Goal: Task Accomplishment & Management: Complete application form

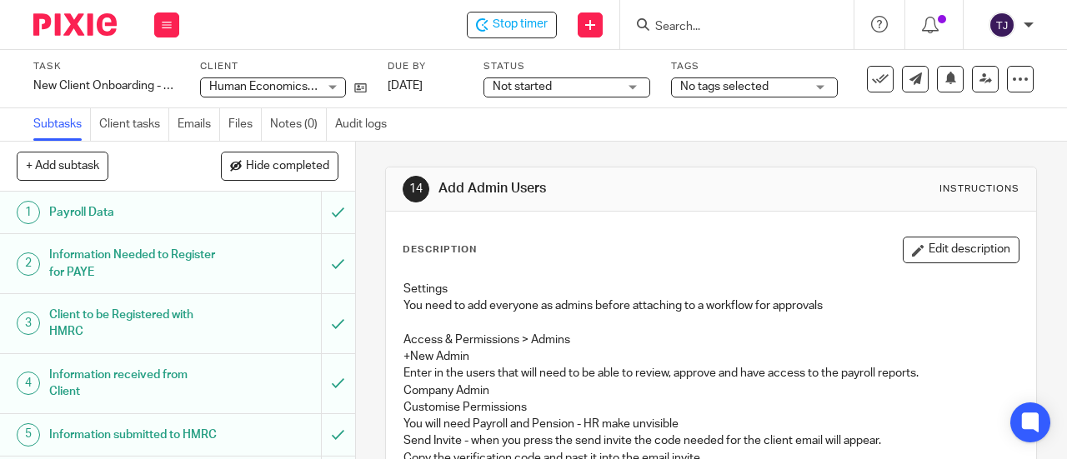
click at [536, 21] on span "Stop timer" at bounding box center [520, 25] width 55 height 18
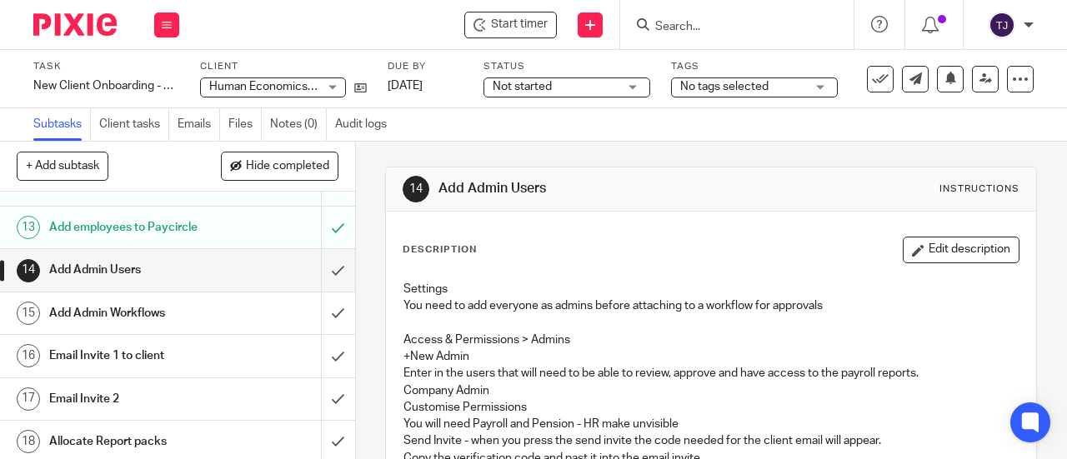
click at [578, 132] on div "Subtasks Client tasks Emails Files Notes (0) Audit logs" at bounding box center [533, 124] width 1067 height 33
click at [689, 23] on input "Search" at bounding box center [729, 27] width 150 height 15
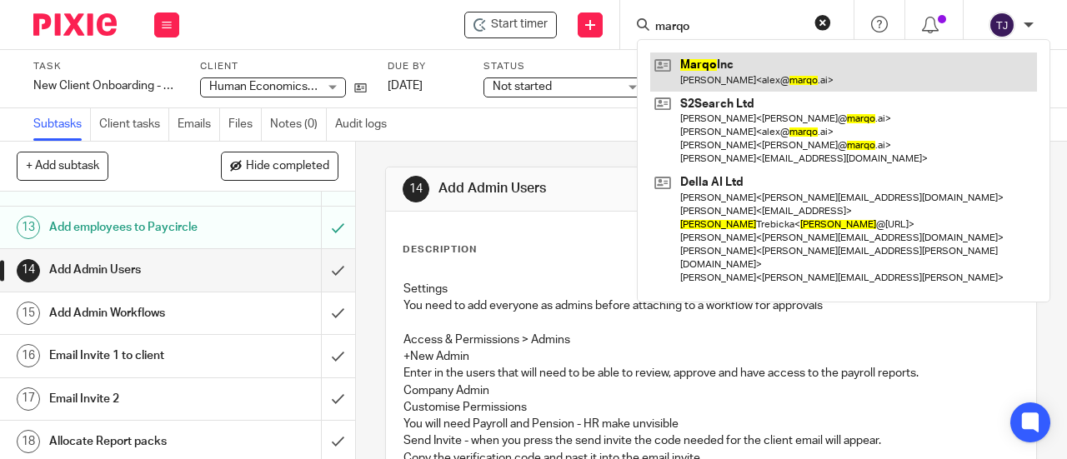
type input "marqo"
click at [705, 61] on link at bounding box center [843, 72] width 387 height 38
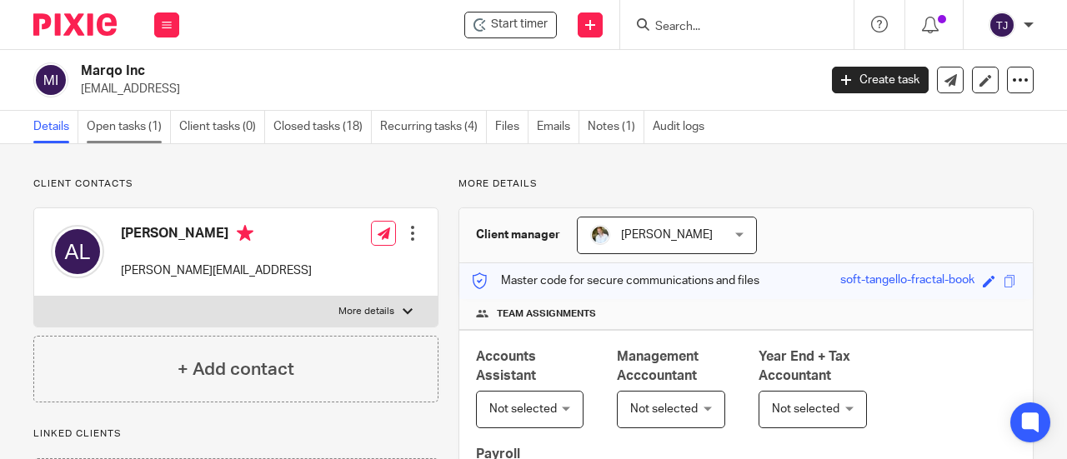
click at [143, 121] on link "Open tasks (1)" at bounding box center [129, 127] width 84 height 33
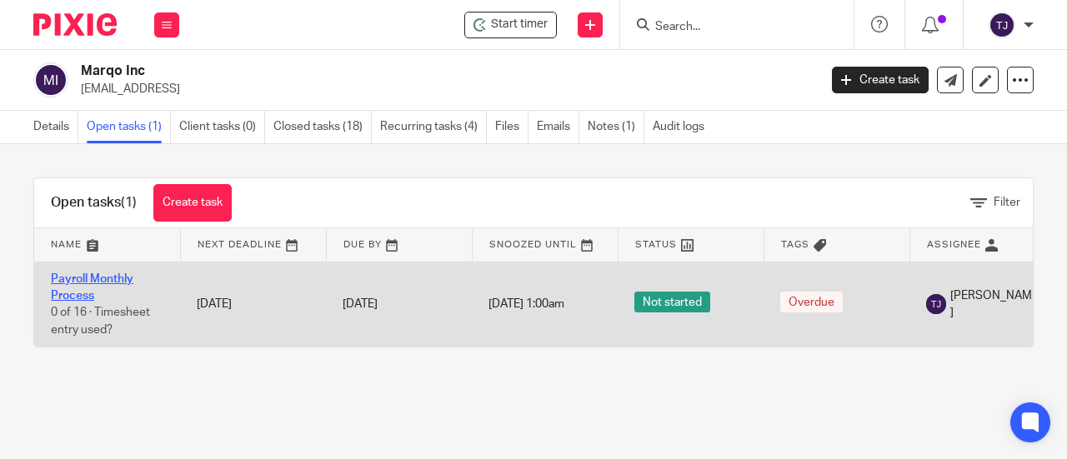
click at [116, 278] on link "Payroll Monthly Process" at bounding box center [92, 287] width 83 height 28
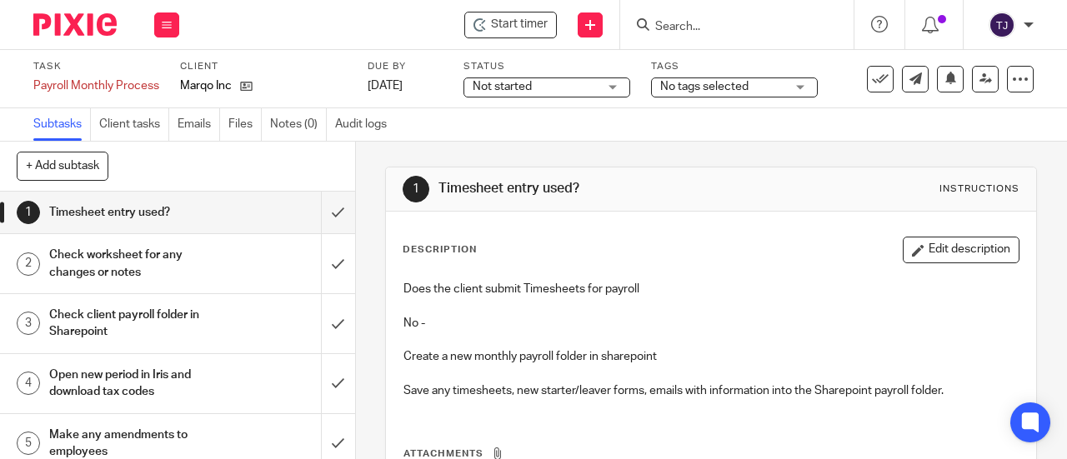
click at [735, 24] on input "Search" at bounding box center [729, 27] width 150 height 15
click at [591, 26] on icon at bounding box center [590, 25] width 10 height 10
click at [594, 99] on link "Create task" at bounding box center [590, 102] width 103 height 24
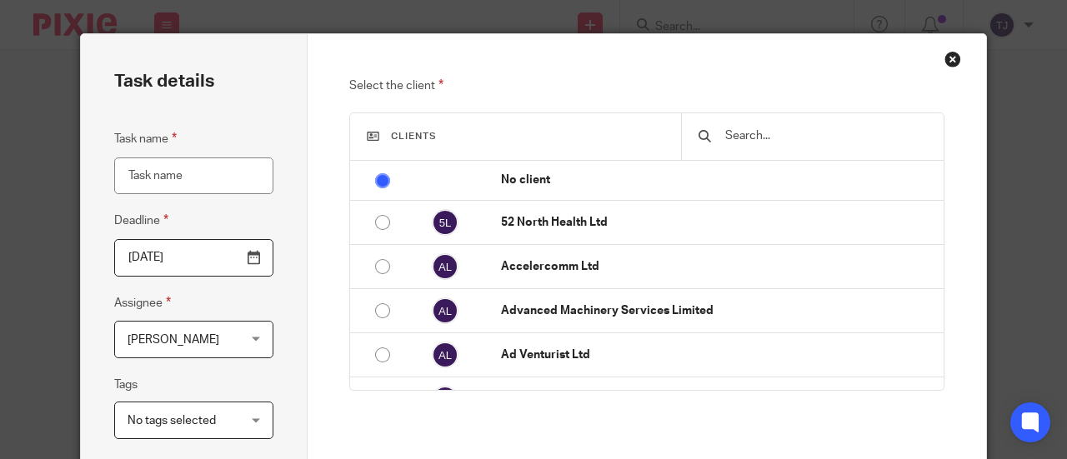
click at [724, 136] on input "text" at bounding box center [825, 136] width 203 height 18
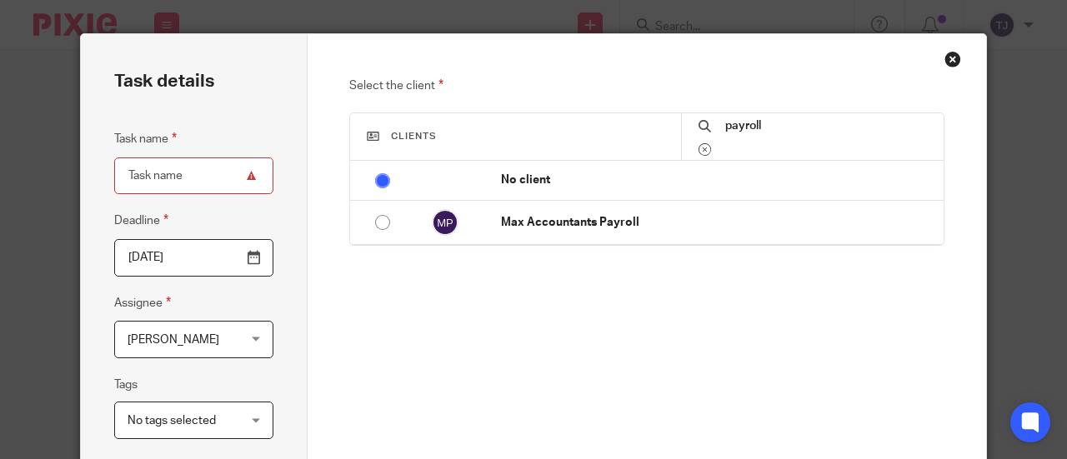
type input "payroll"
click at [945, 61] on div "Close this dialog window" at bounding box center [953, 59] width 17 height 17
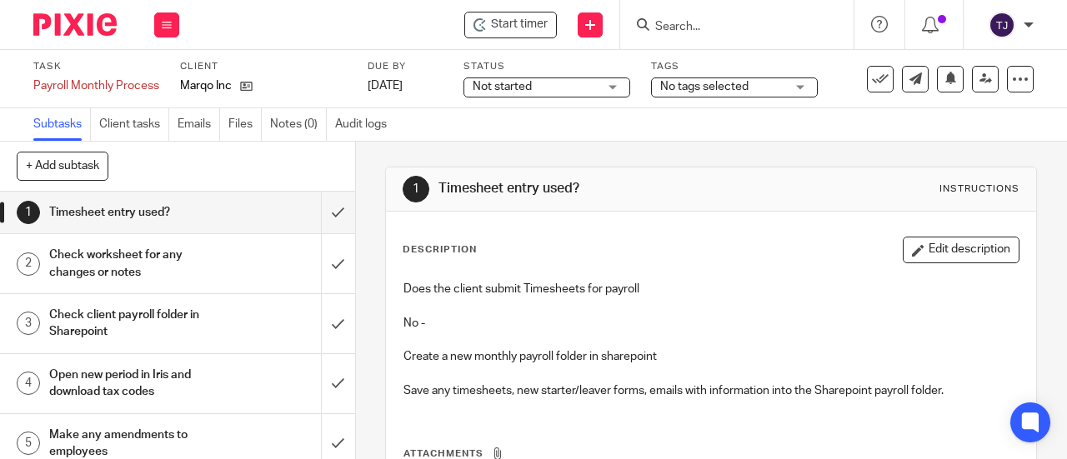
click at [729, 28] on input "Search" at bounding box center [729, 27] width 150 height 15
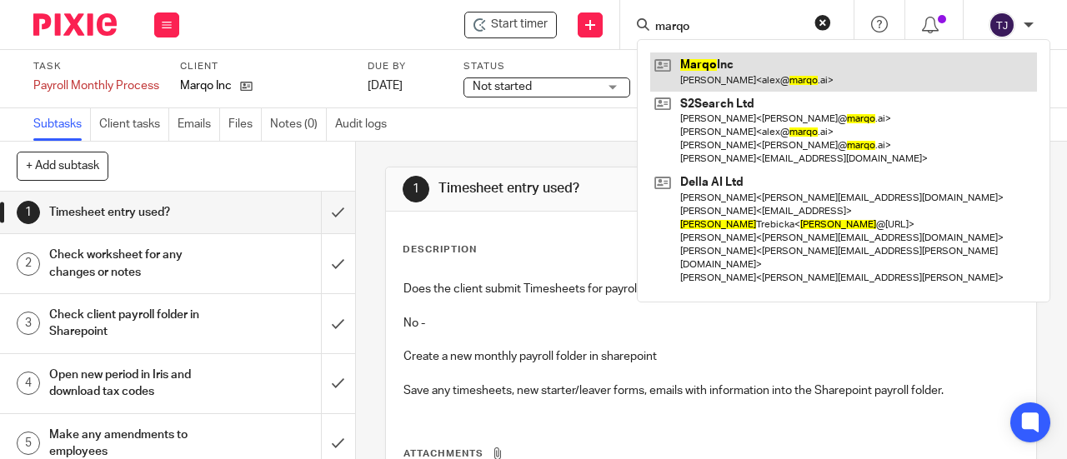
type input "marqo"
click at [683, 65] on link at bounding box center [843, 72] width 387 height 38
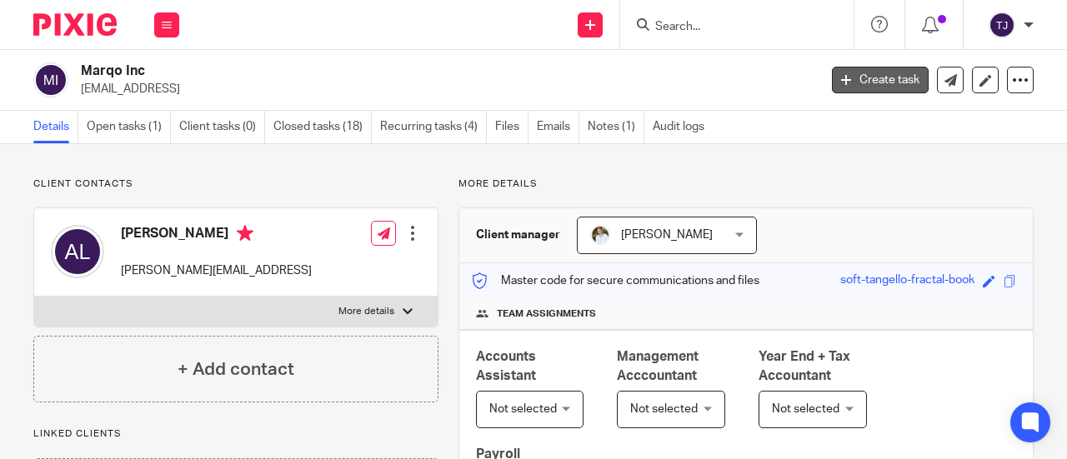
click at [864, 80] on link "Create task" at bounding box center [880, 80] width 97 height 27
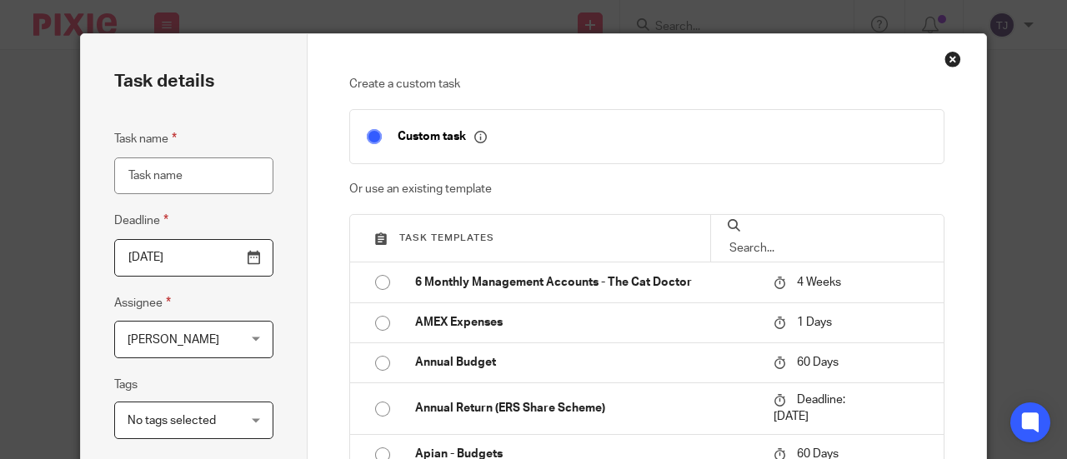
scroll to position [167, 0]
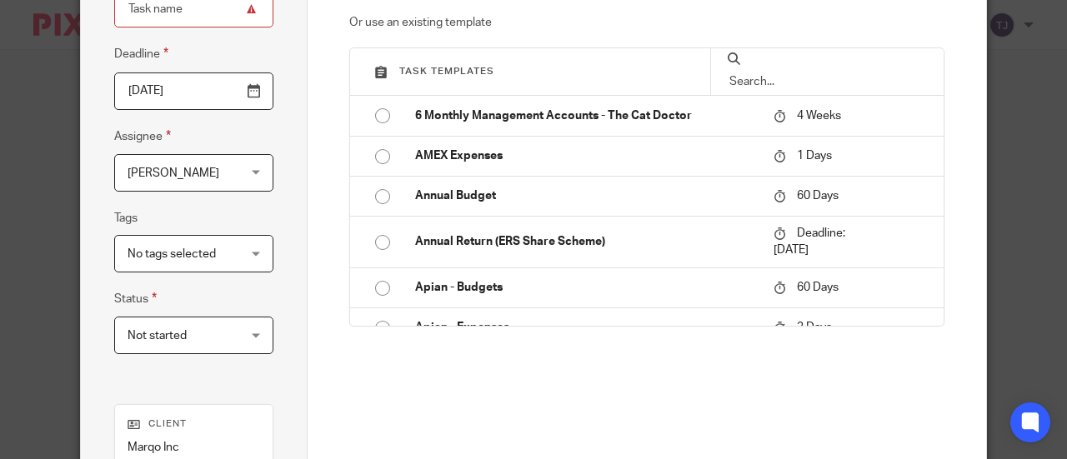
click at [780, 73] on input "text" at bounding box center [827, 82] width 199 height 18
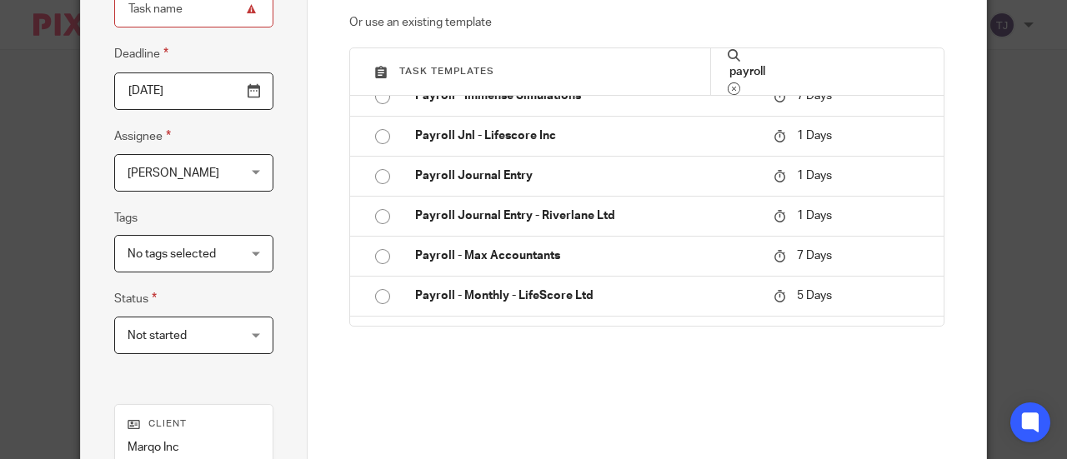
scroll to position [584, 0]
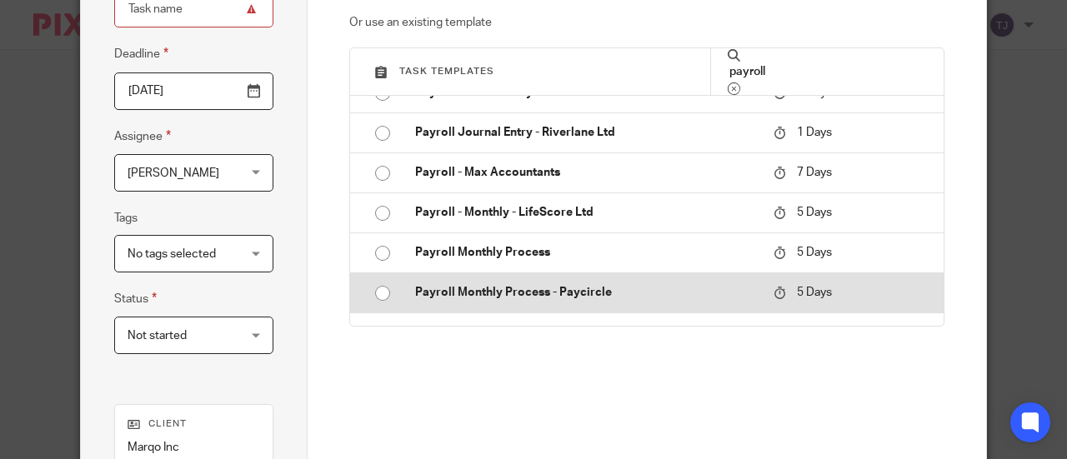
type input "payroll"
click at [581, 284] on p "Payroll Monthly Process - Paycircle" at bounding box center [586, 292] width 343 height 17
type input "2025-08-19"
type input "Payroll Monthly Process - Paycircle"
checkbox input "false"
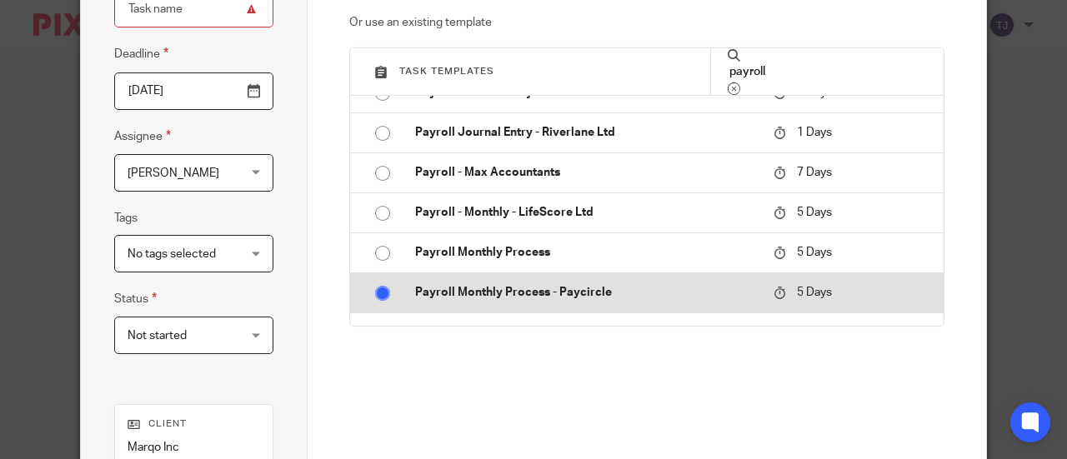
radio input "true"
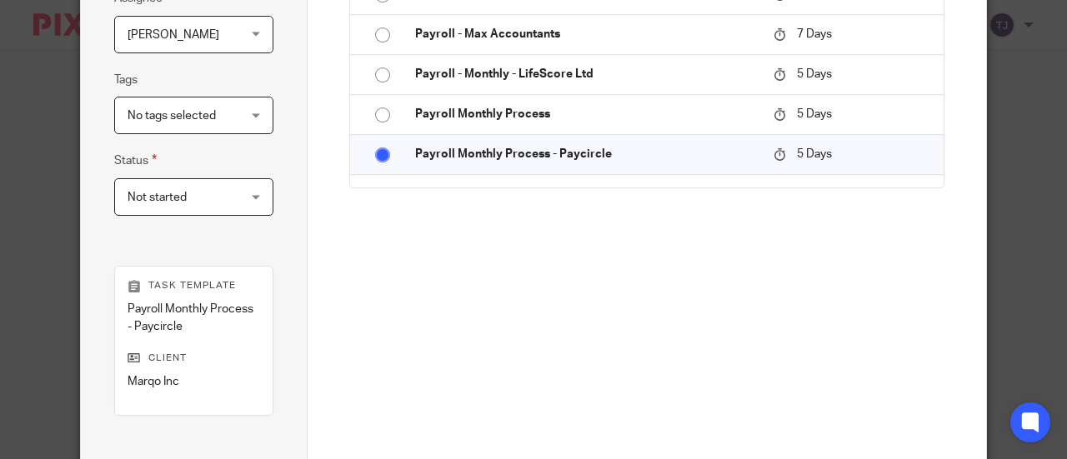
scroll to position [474, 0]
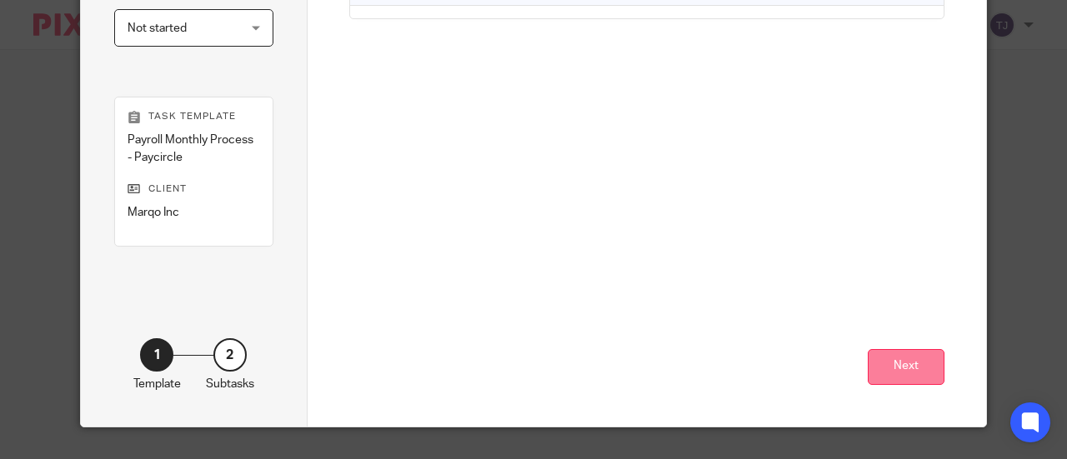
click at [906, 361] on button "Next" at bounding box center [906, 367] width 77 height 36
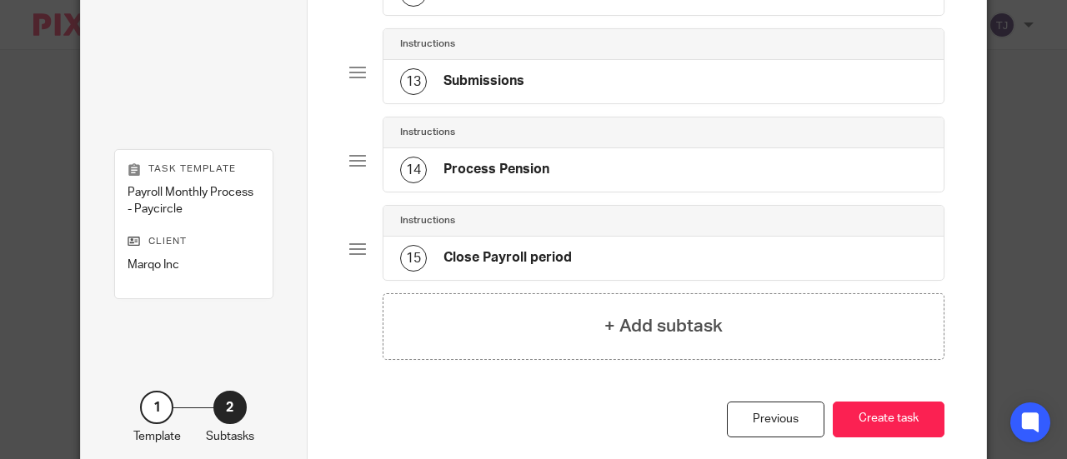
scroll to position [1192, 0]
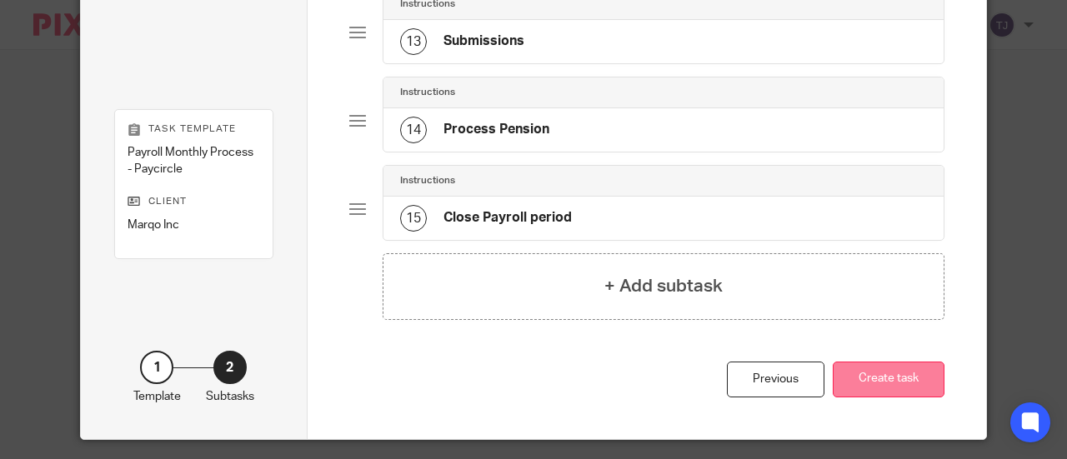
click at [894, 368] on button "Create task" at bounding box center [889, 380] width 112 height 36
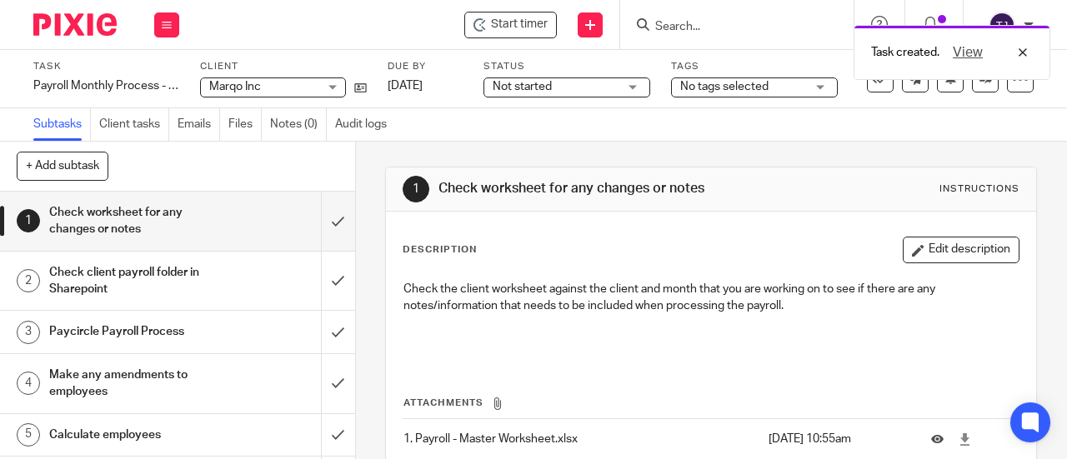
click at [686, 24] on div "Task created. View" at bounding box center [792, 48] width 517 height 63
click at [685, 28] on input "Search" at bounding box center [729, 27] width 150 height 15
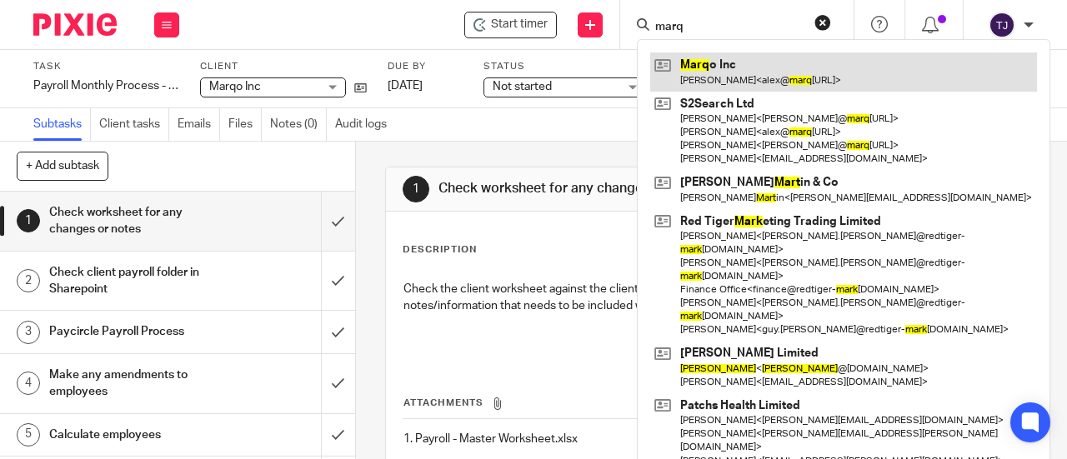
type input "marq"
click at [697, 63] on link at bounding box center [843, 72] width 387 height 38
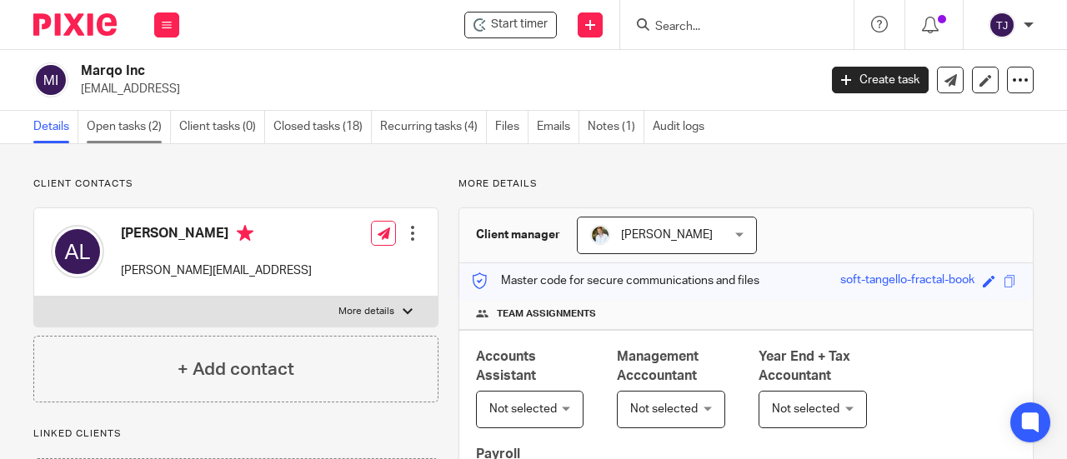
click at [142, 126] on link "Open tasks (2)" at bounding box center [129, 127] width 84 height 33
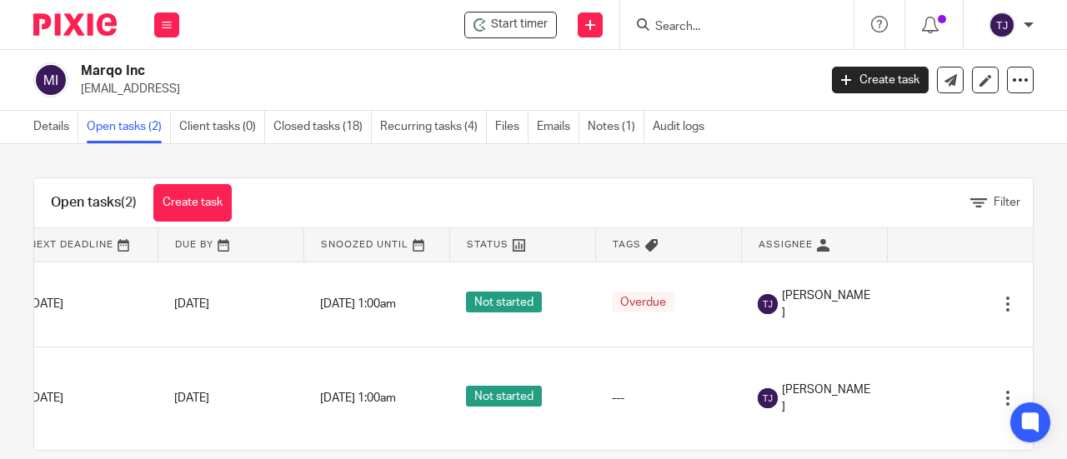
scroll to position [0, 193]
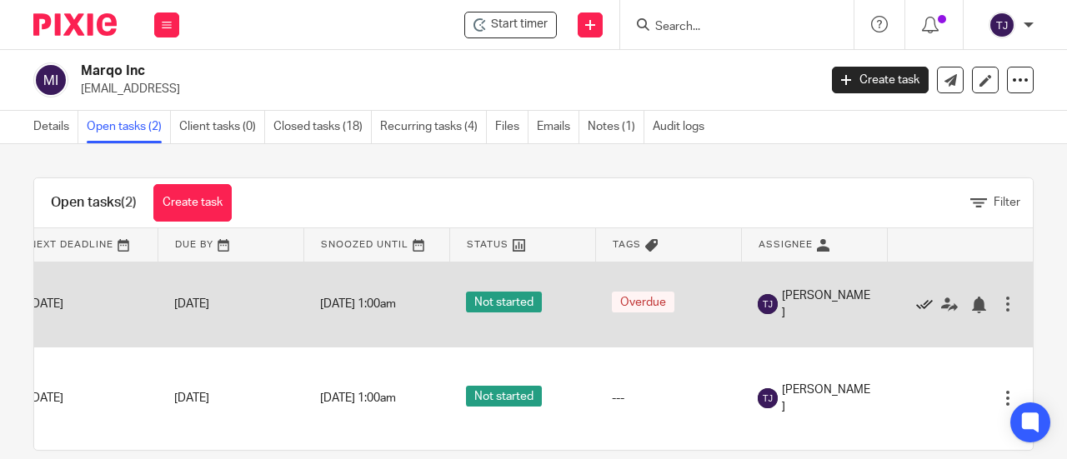
click at [916, 303] on icon at bounding box center [924, 305] width 17 height 17
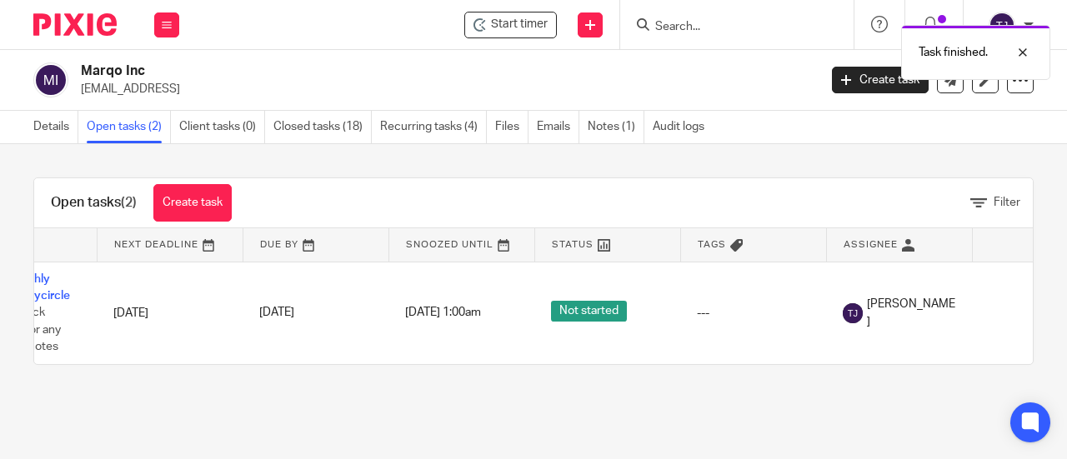
scroll to position [0, 0]
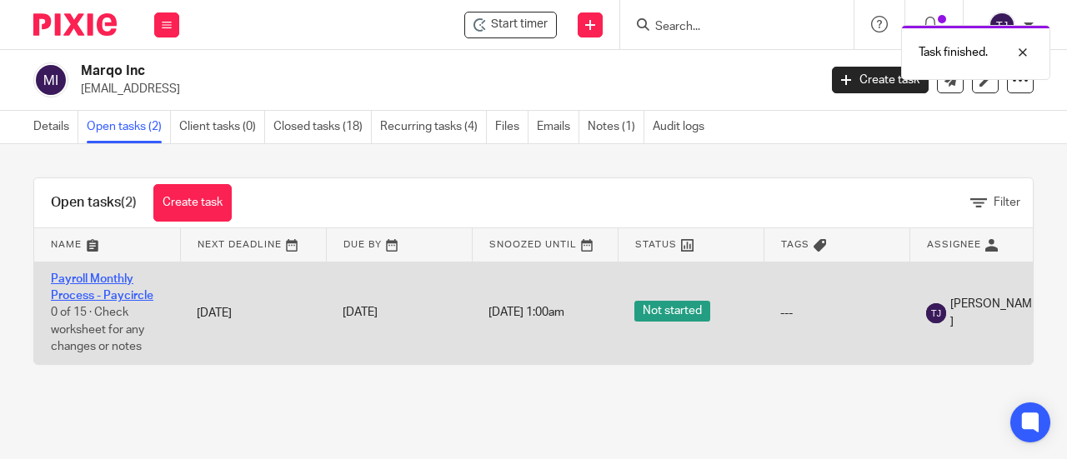
click at [99, 278] on link "Payroll Monthly Process - Paycircle" at bounding box center [102, 287] width 103 height 28
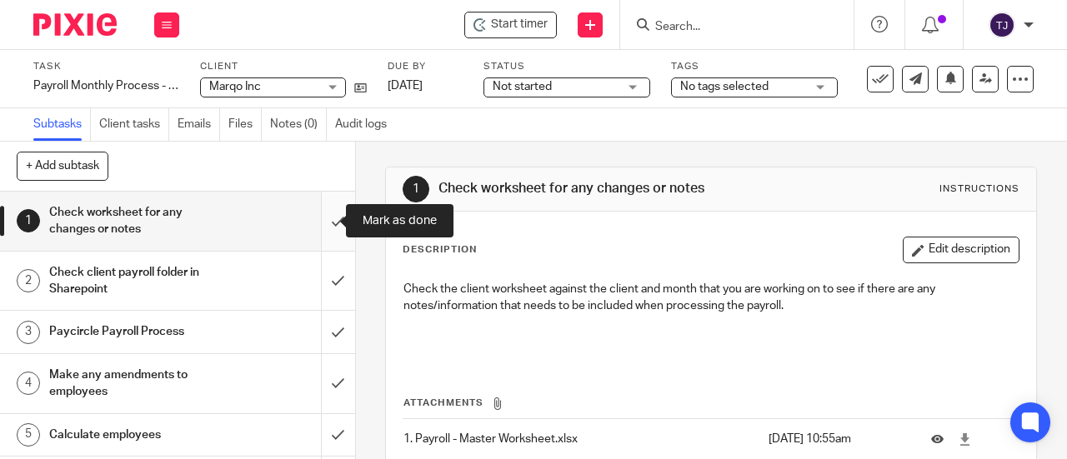
click at [322, 228] on input "submit" at bounding box center [177, 221] width 355 height 59
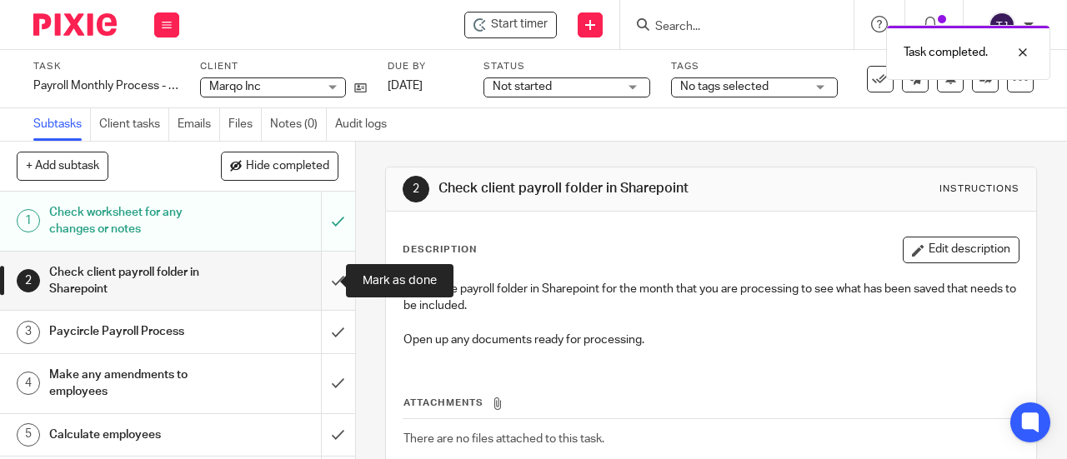
click at [322, 284] on input "submit" at bounding box center [177, 281] width 355 height 59
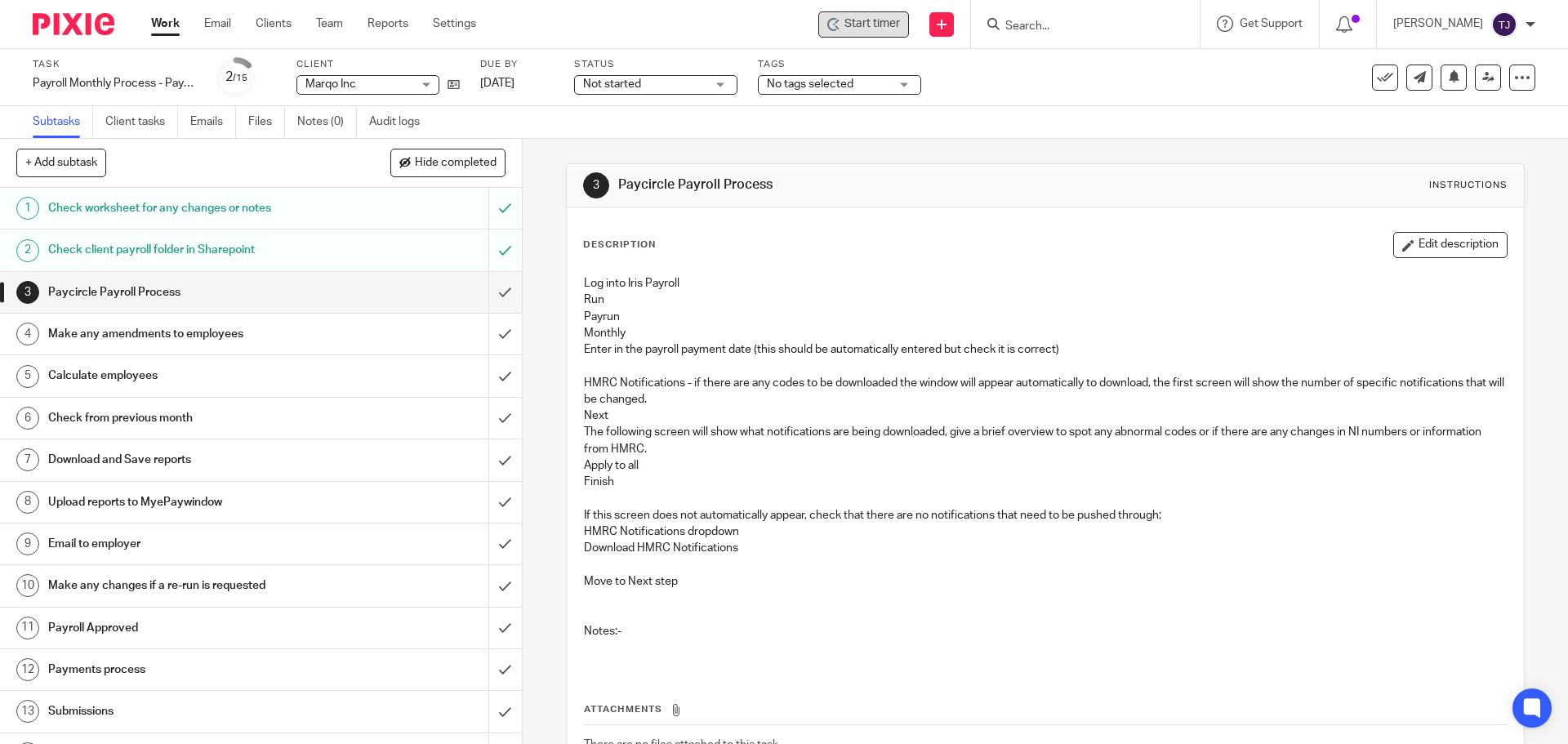
click at [889, 25] on span "Start timer" at bounding box center [872, 24] width 56 height 18
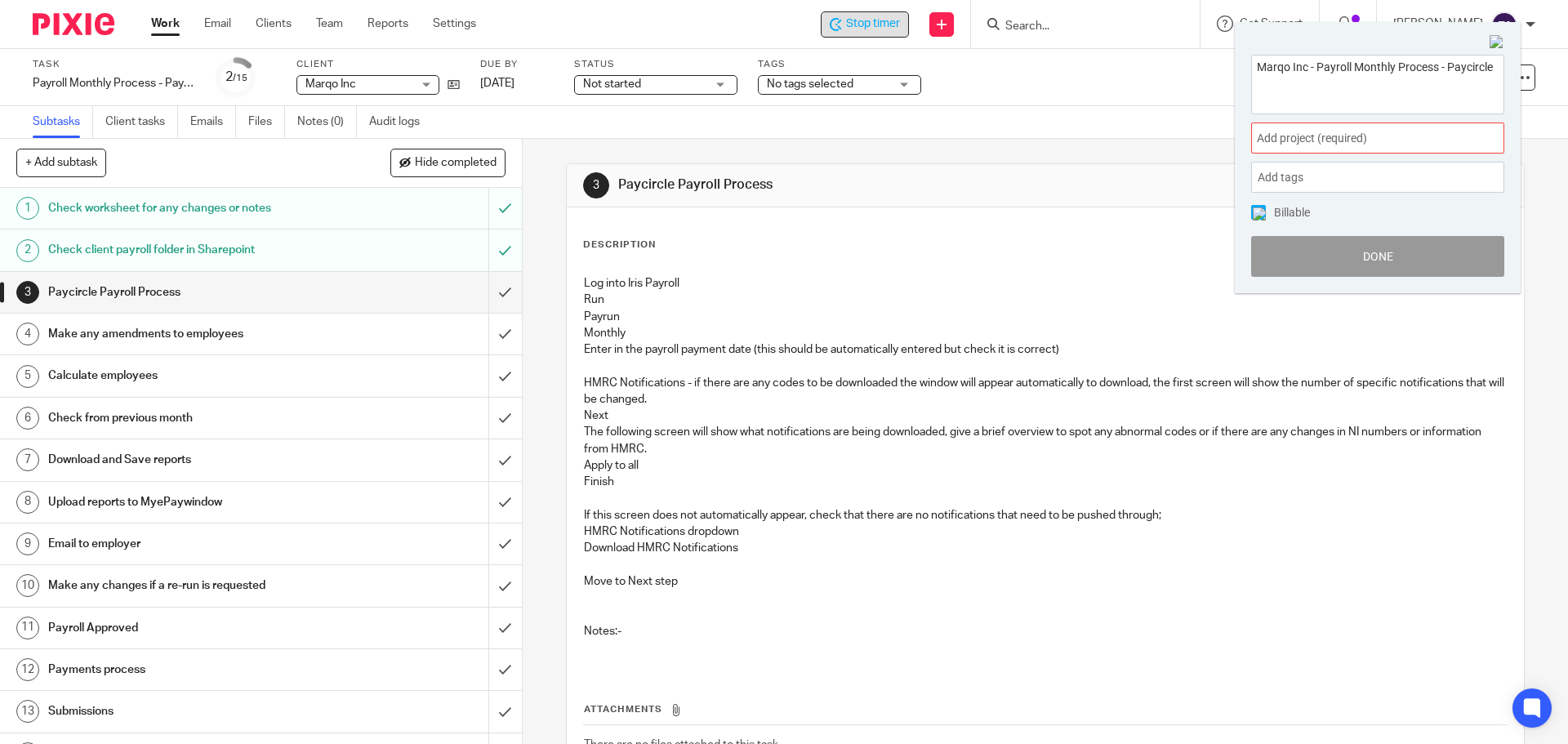
click at [1044, 132] on span "Add project (required) :" at bounding box center [1359, 139] width 206 height 18
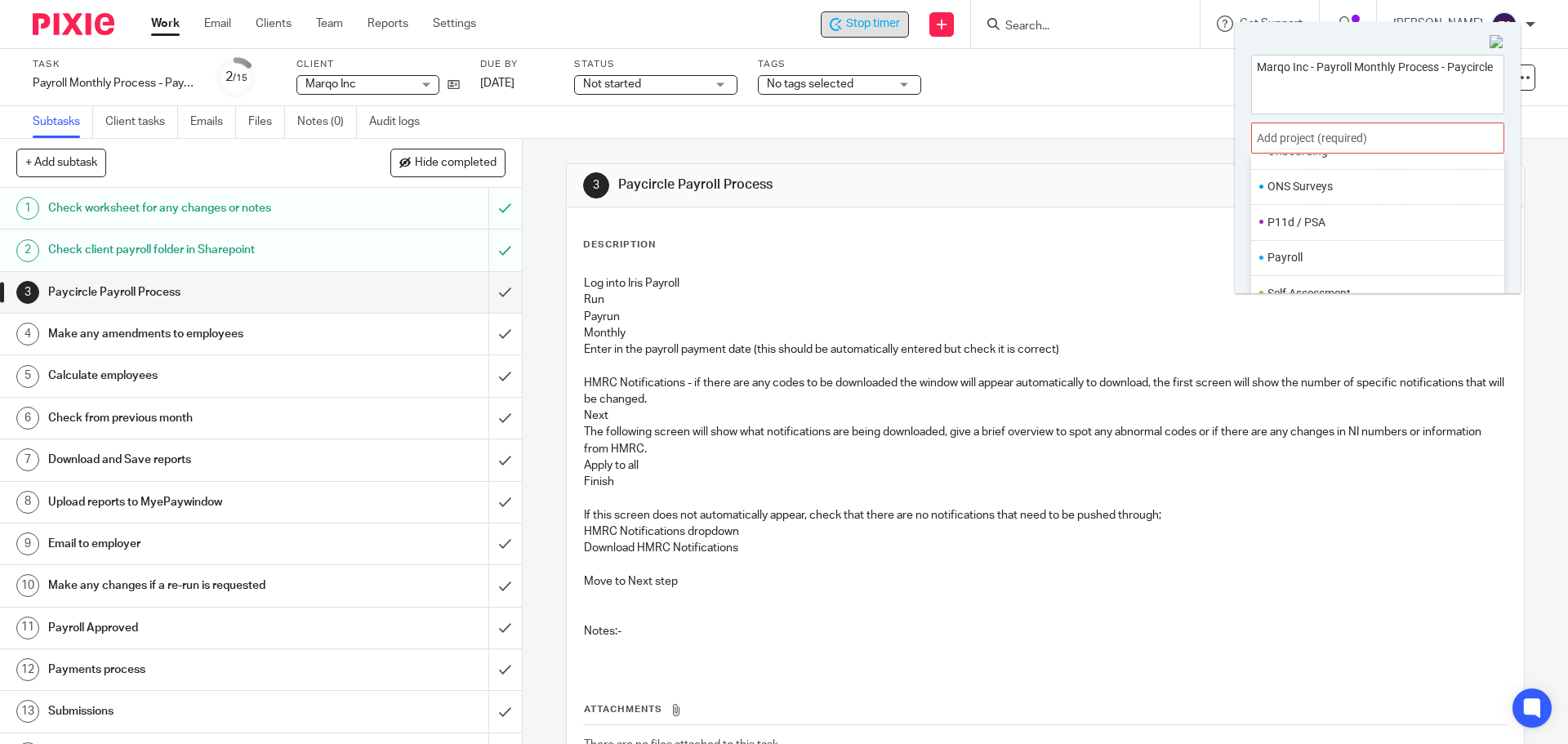
scroll to position [572, 0]
click at [1044, 243] on ul "Payroll" at bounding box center [1377, 255] width 253 height 35
click at [1044, 262] on li "Payroll" at bounding box center [1374, 255] width 214 height 18
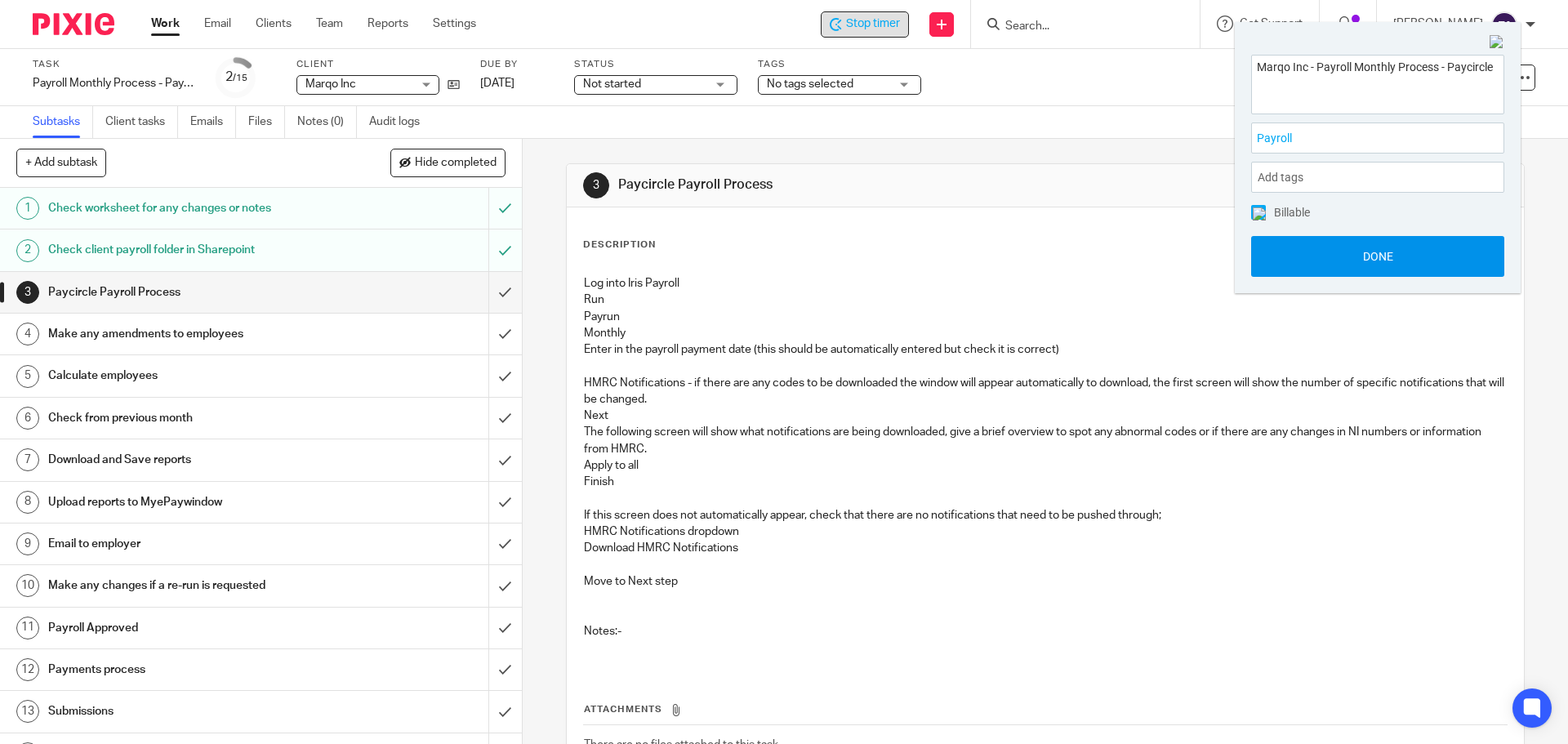
click at [1044, 256] on button "Done" at bounding box center [1377, 256] width 253 height 41
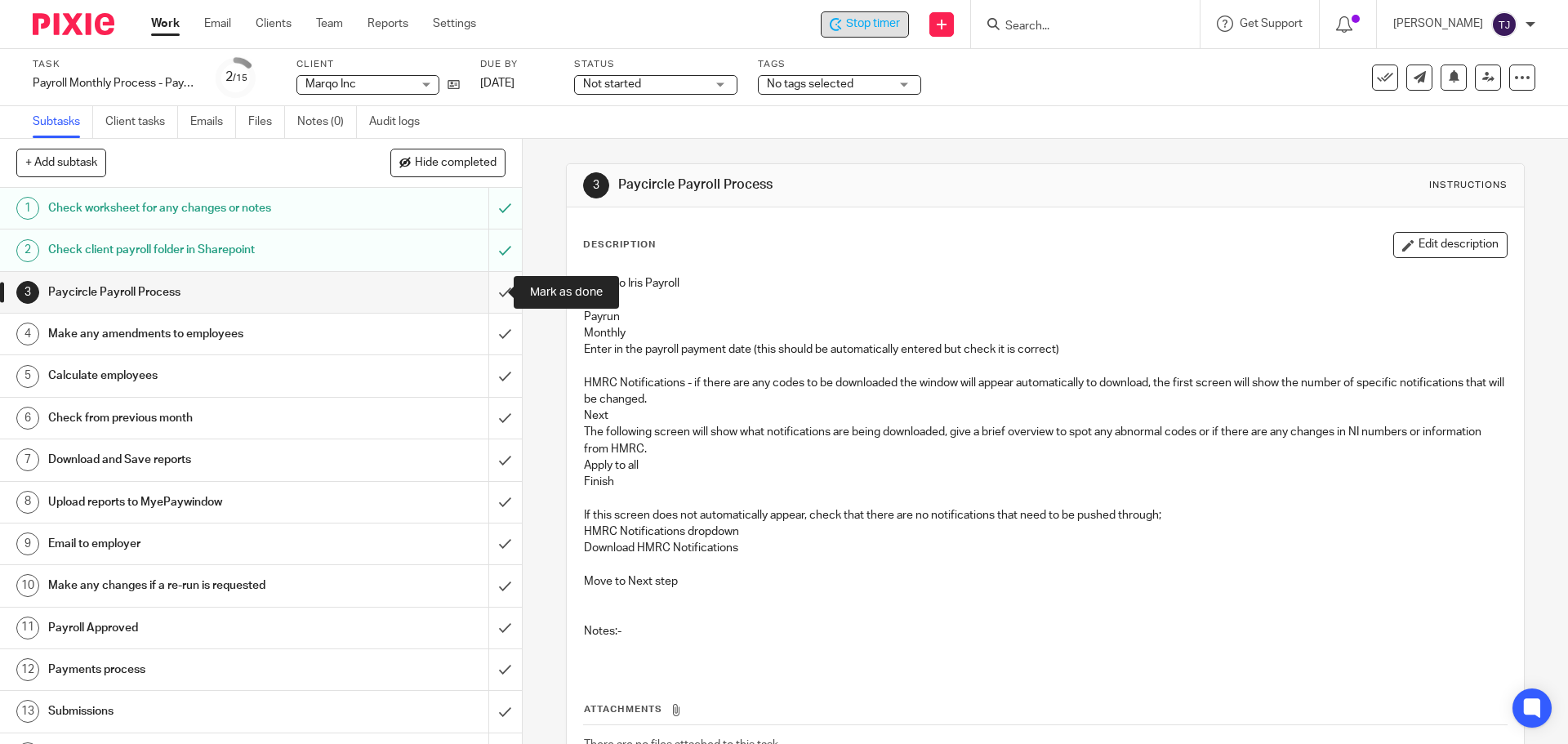
click at [486, 294] on input "submit" at bounding box center [261, 293] width 522 height 41
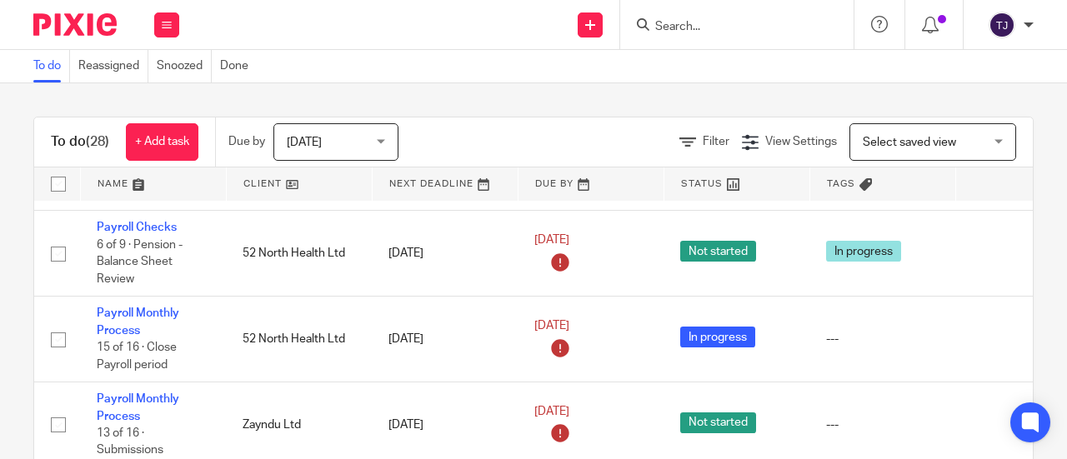
scroll to position [334, 0]
click at [694, 26] on input "Search" at bounding box center [729, 27] width 150 height 15
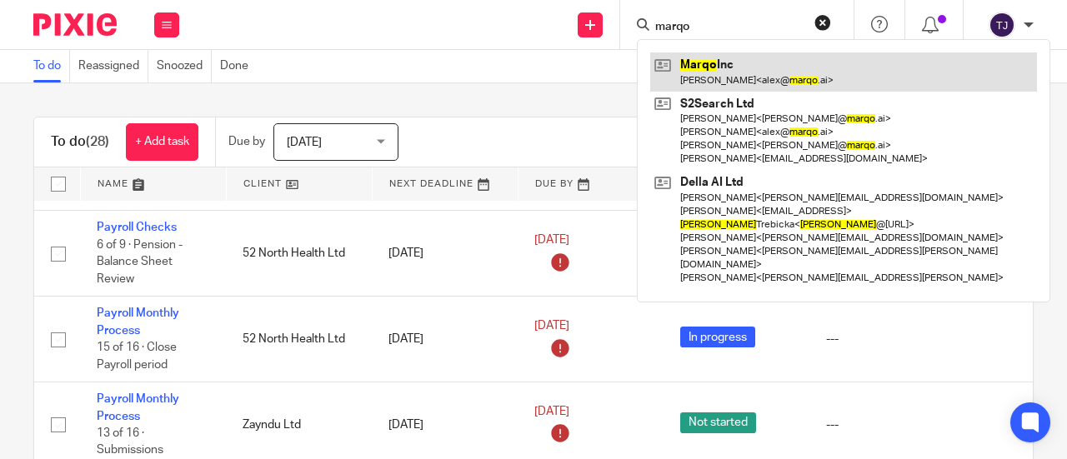
type input "marqo"
click at [693, 62] on link at bounding box center [843, 72] width 387 height 38
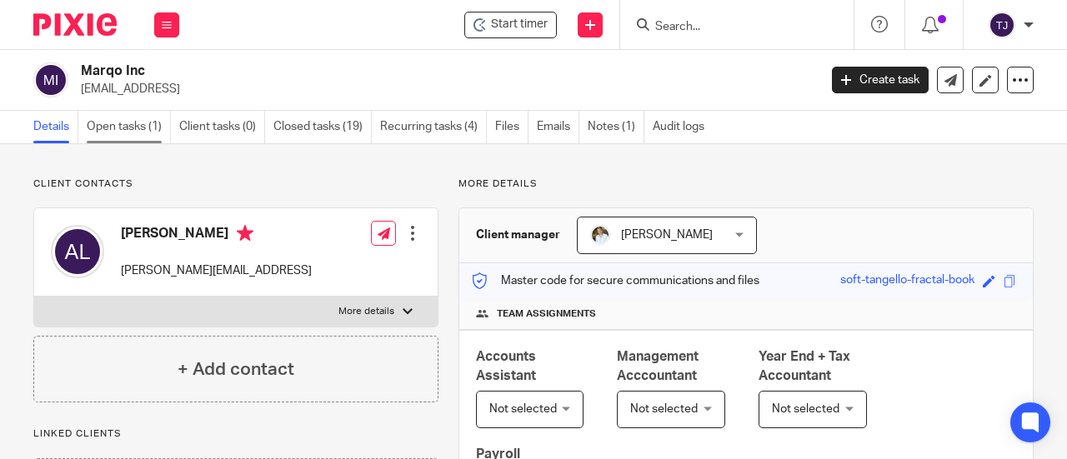
click at [118, 117] on link "Open tasks (1)" at bounding box center [129, 127] width 84 height 33
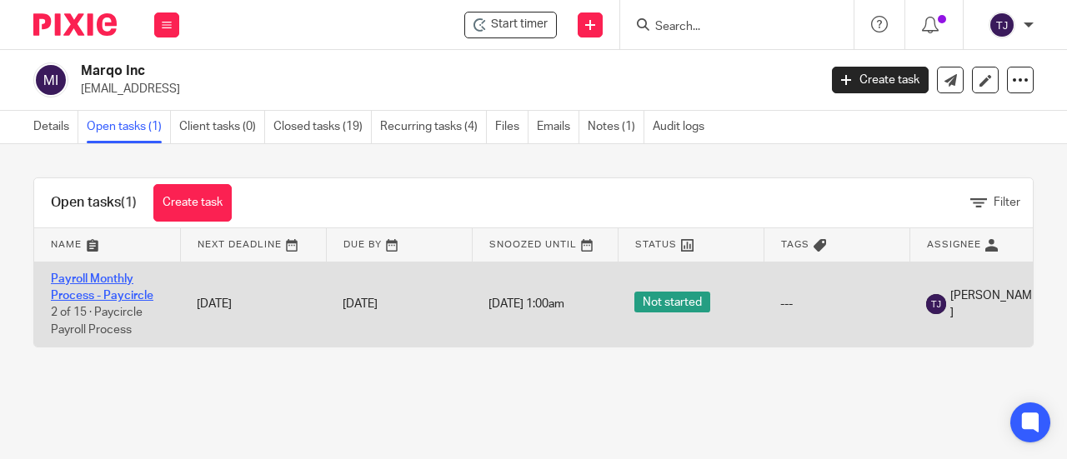
click at [115, 277] on link "Payroll Monthly Process - Paycircle" at bounding box center [102, 287] width 103 height 28
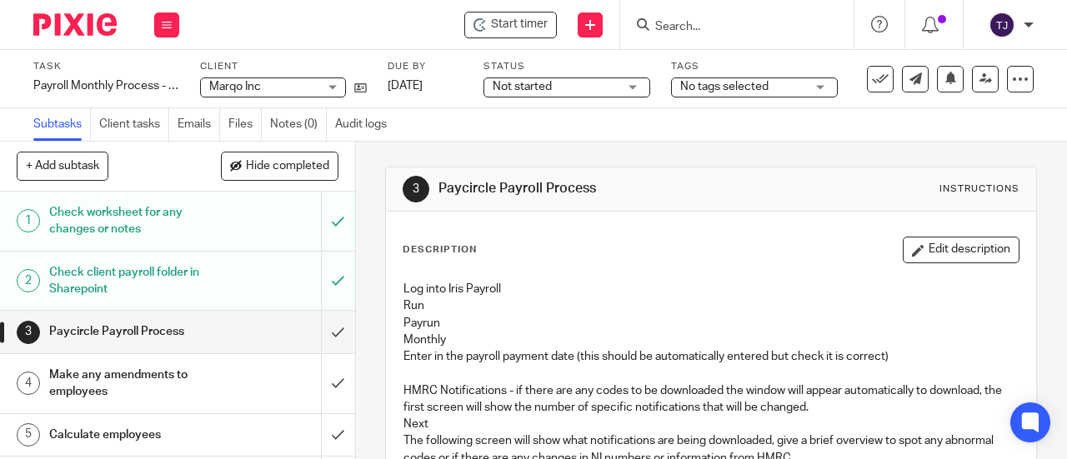
click at [594, 88] on span "Not started" at bounding box center [555, 87] width 125 height 18
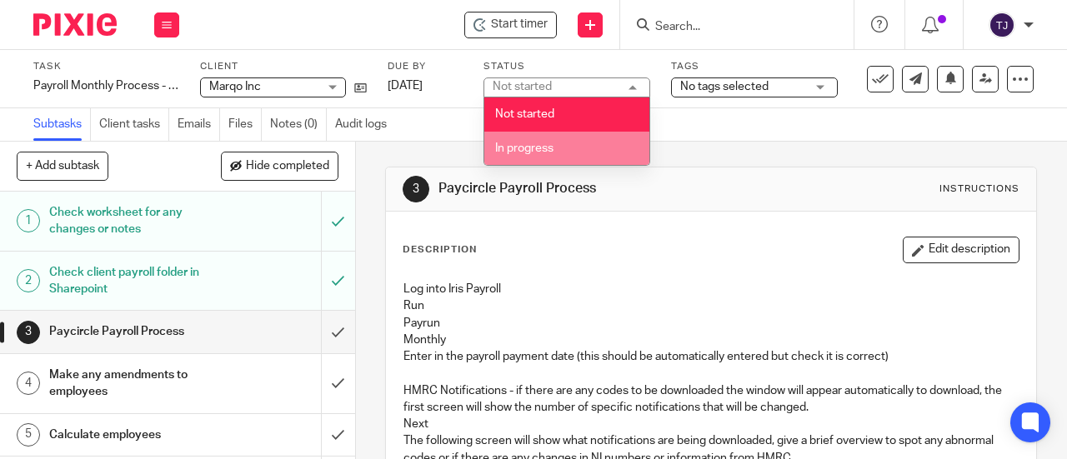
click at [561, 147] on li "In progress" at bounding box center [566, 149] width 165 height 34
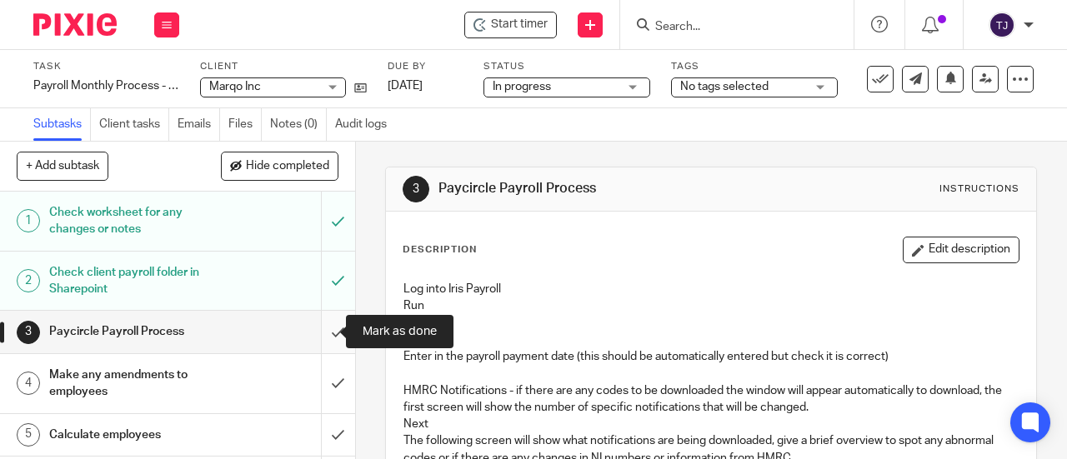
click at [318, 333] on input "submit" at bounding box center [177, 332] width 355 height 42
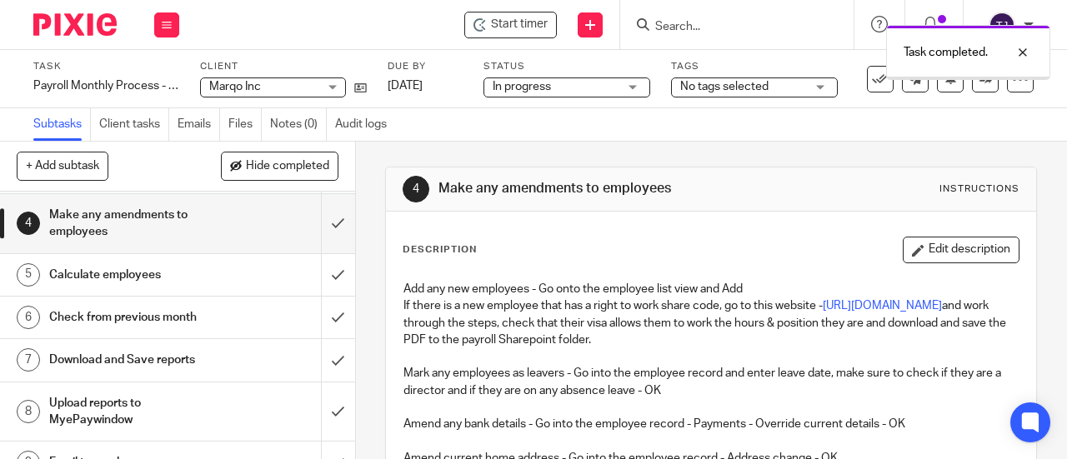
scroll to position [167, 0]
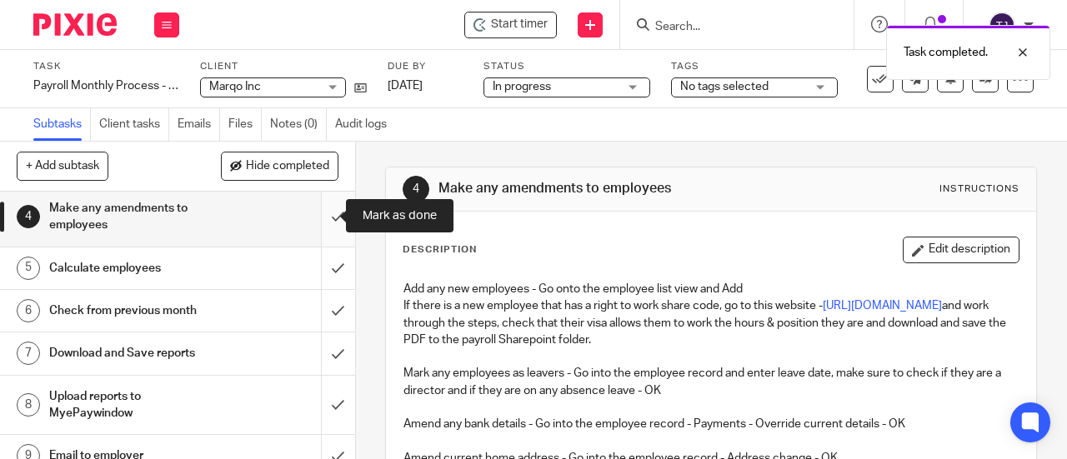
click at [322, 218] on input "submit" at bounding box center [177, 217] width 355 height 59
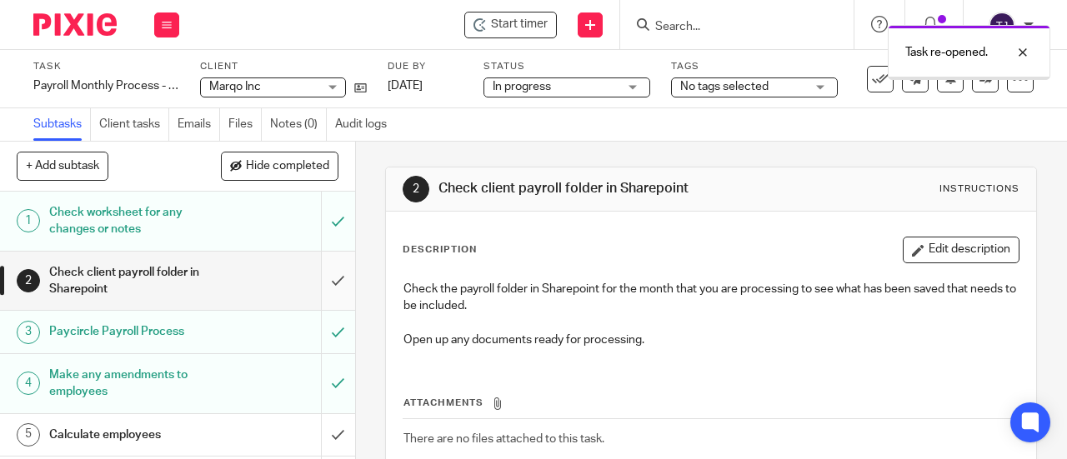
click at [321, 281] on input "submit" at bounding box center [177, 281] width 355 height 59
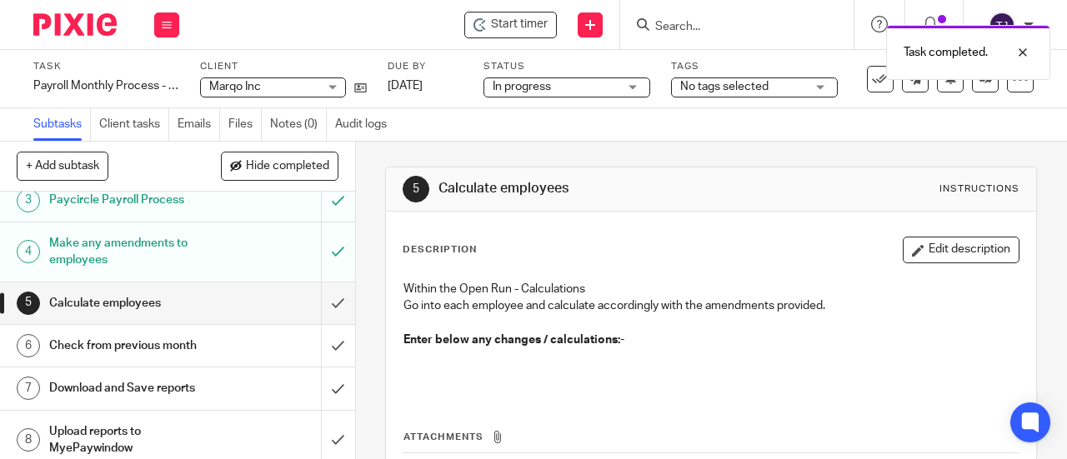
scroll to position [167, 0]
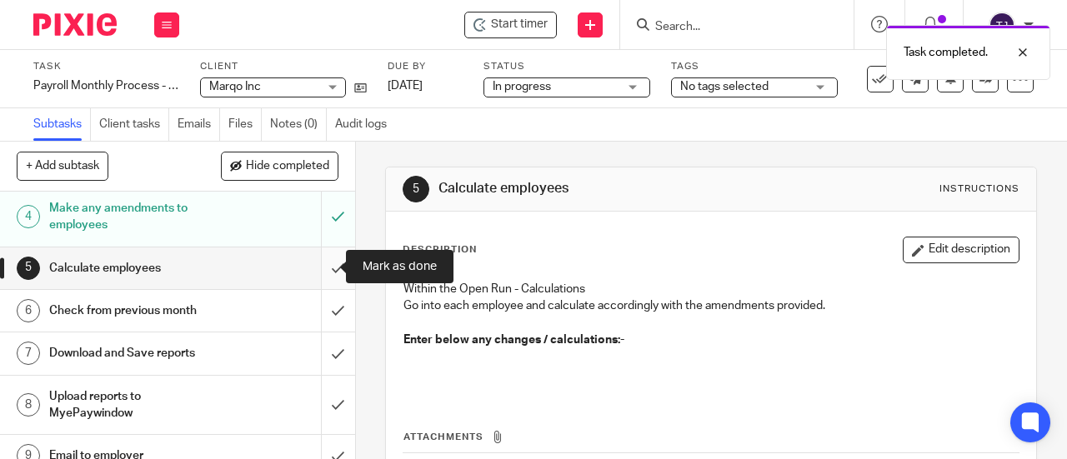
click at [317, 268] on input "submit" at bounding box center [177, 269] width 355 height 42
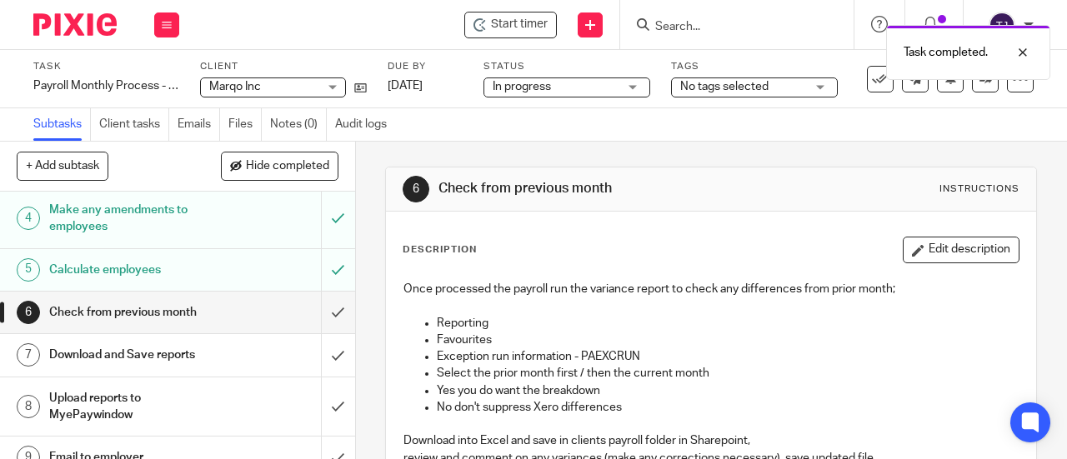
scroll to position [167, 0]
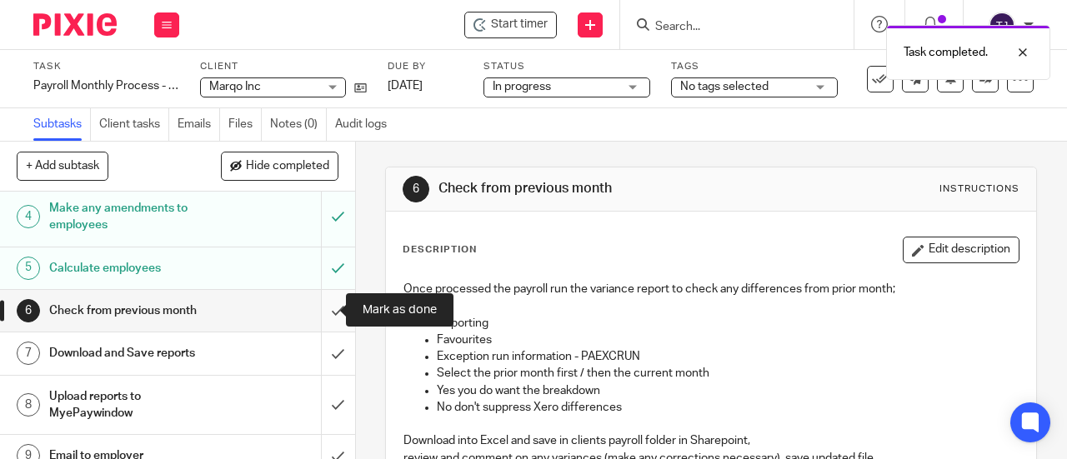
click at [319, 314] on input "submit" at bounding box center [177, 311] width 355 height 42
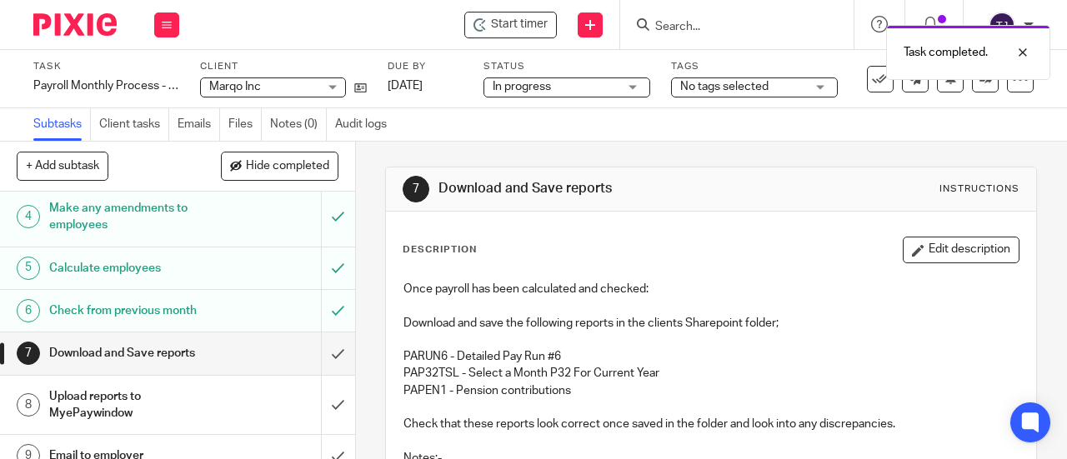
scroll to position [250, 0]
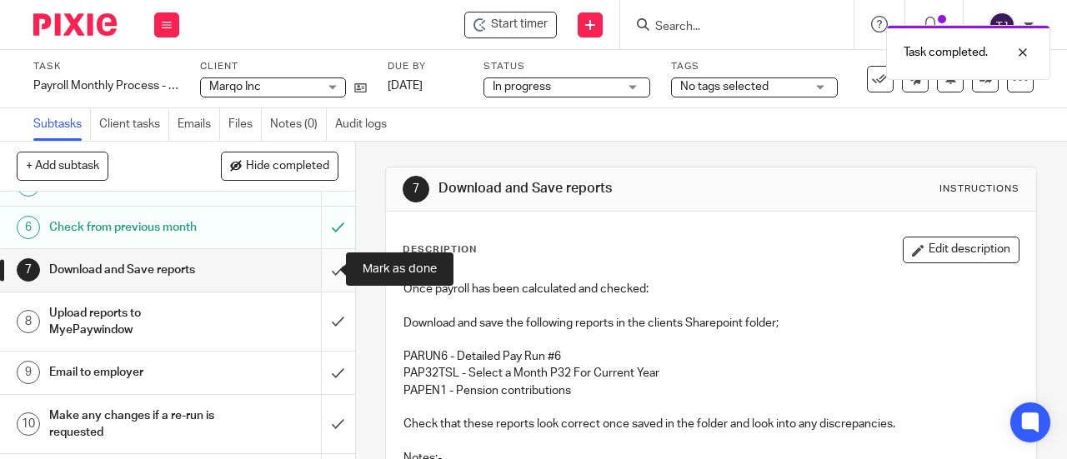
click at [317, 271] on input "submit" at bounding box center [177, 270] width 355 height 42
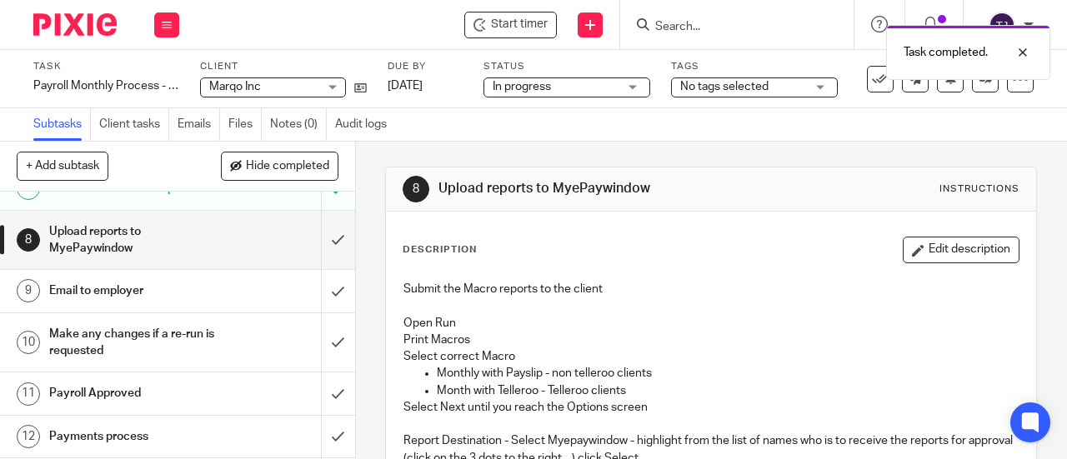
scroll to position [334, 0]
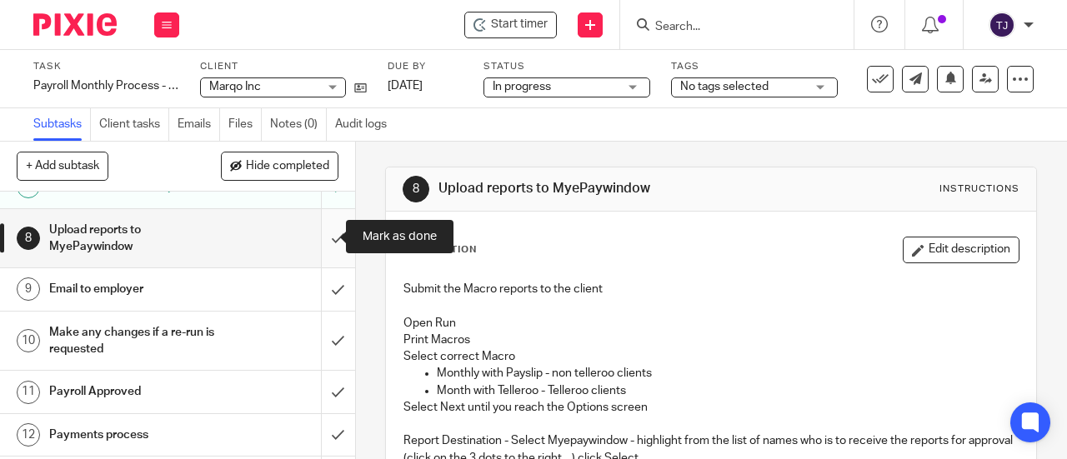
click at [317, 239] on input "submit" at bounding box center [177, 238] width 355 height 59
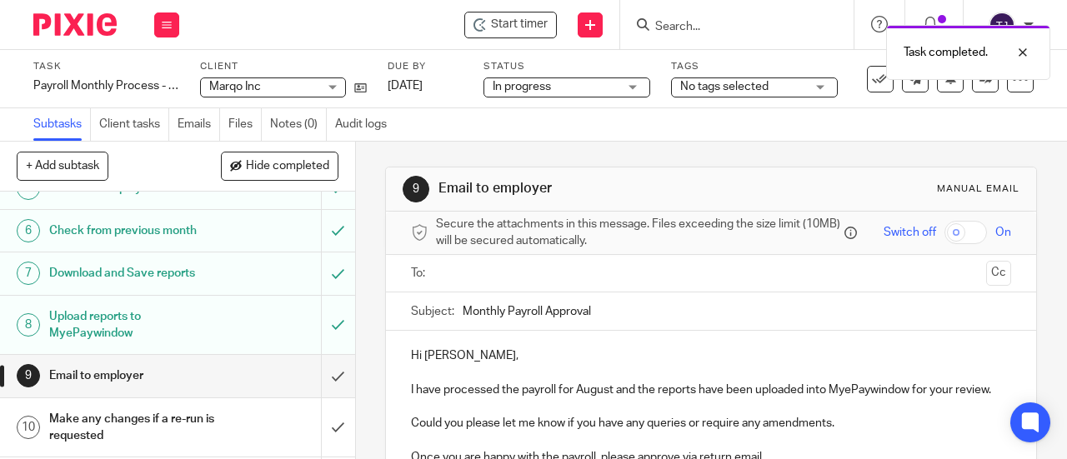
scroll to position [334, 0]
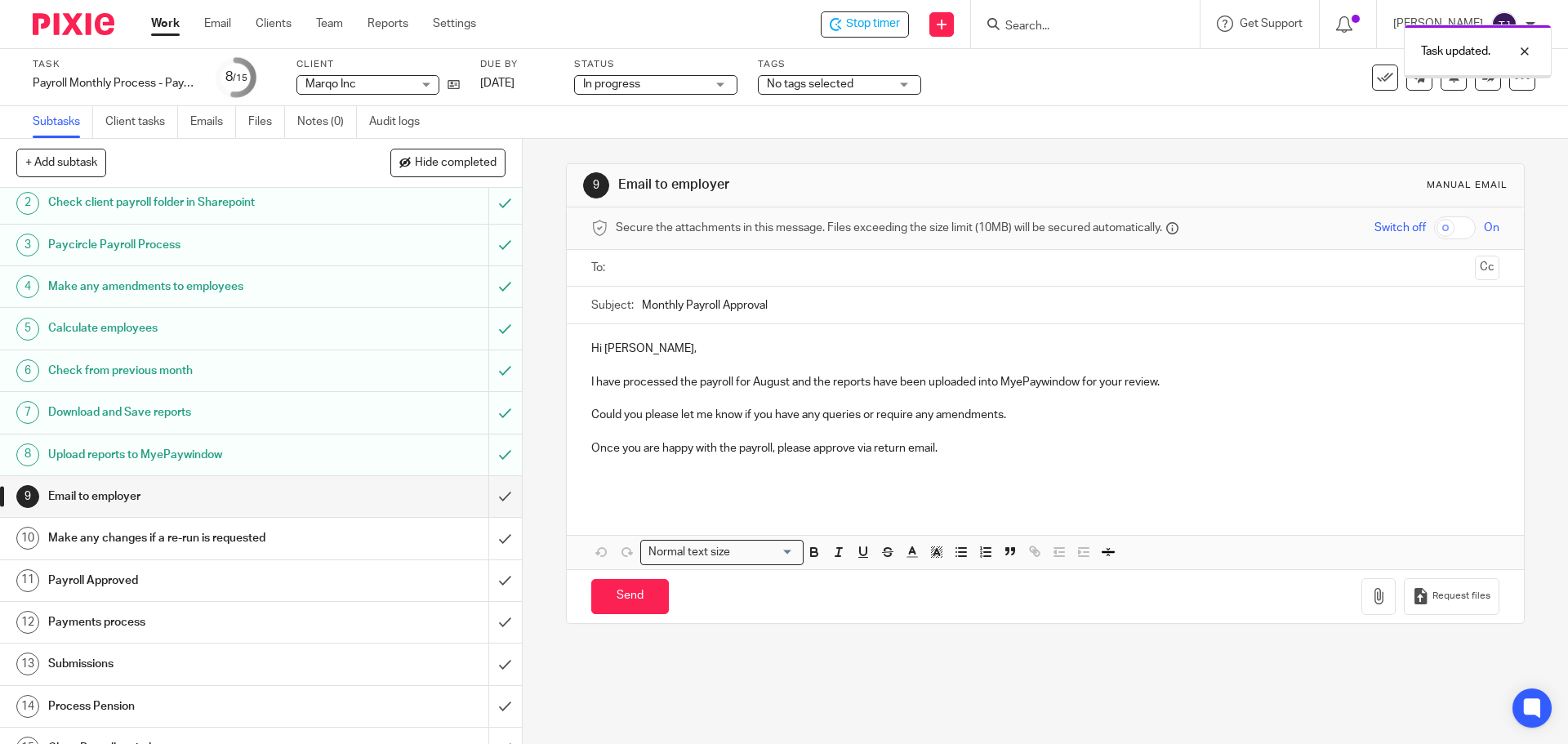
scroll to position [72, 0]
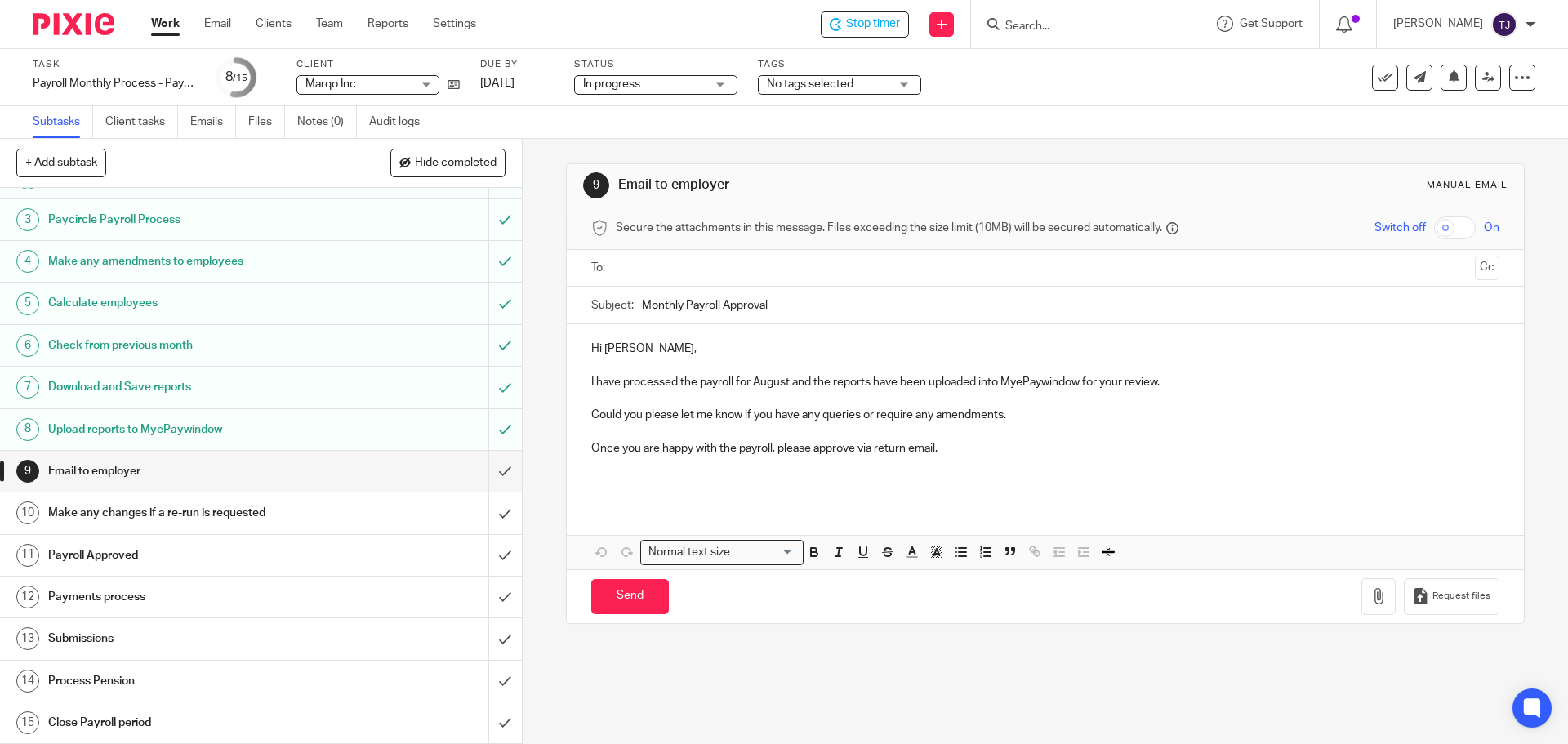
click at [1180, 673] on div "9 Email to employer Manual email Secure the attachments in this message. Files …" at bounding box center [1045, 442] width 1045 height 605
click at [491, 472] on input "submit" at bounding box center [261, 471] width 522 height 41
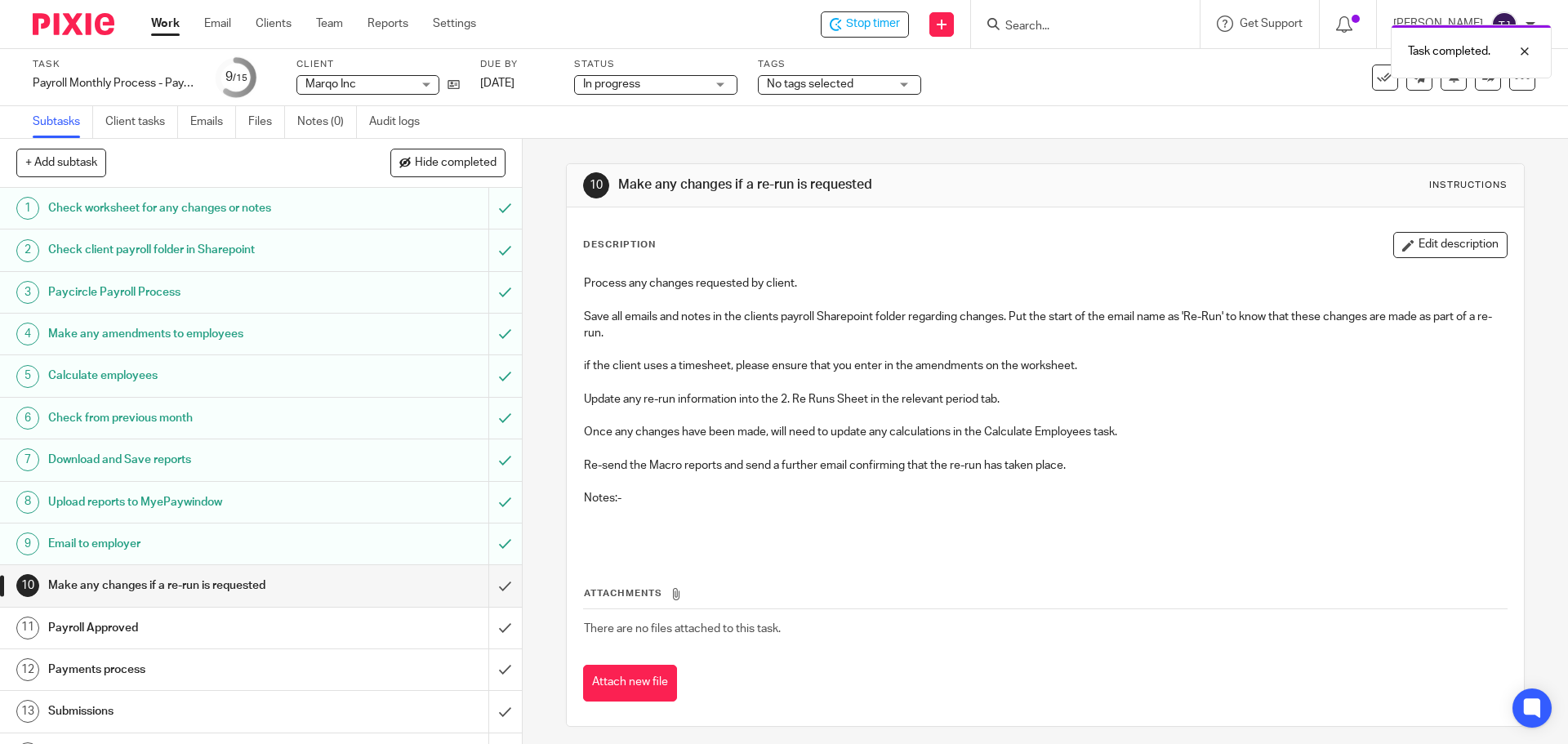
click at [891, 26] on div "Task completed." at bounding box center [1167, 47] width 768 height 62
click at [887, 31] on span "Stop timer" at bounding box center [873, 24] width 54 height 18
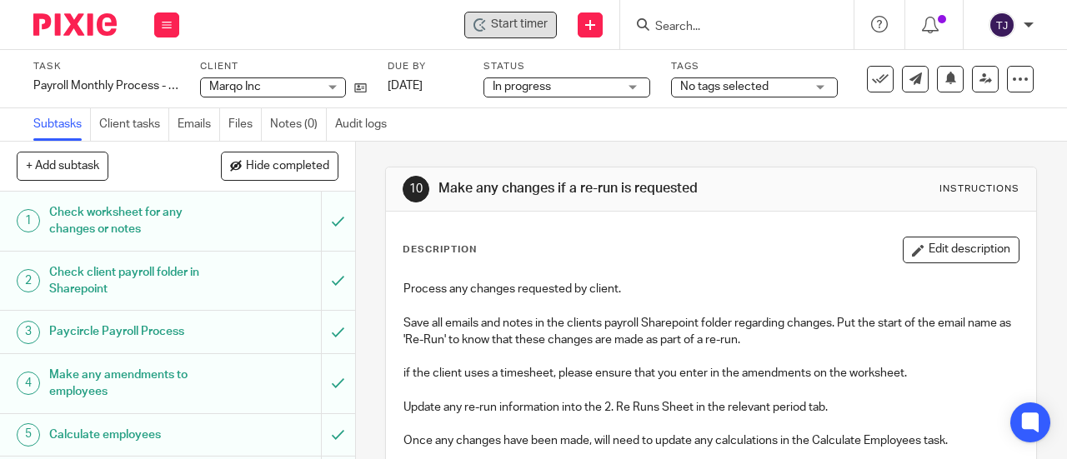
click at [319, 19] on div "Start timer Send new email Create task Add client Get Support Contact via email…" at bounding box center [631, 24] width 871 height 49
